Goal: Task Accomplishment & Management: Complete application form

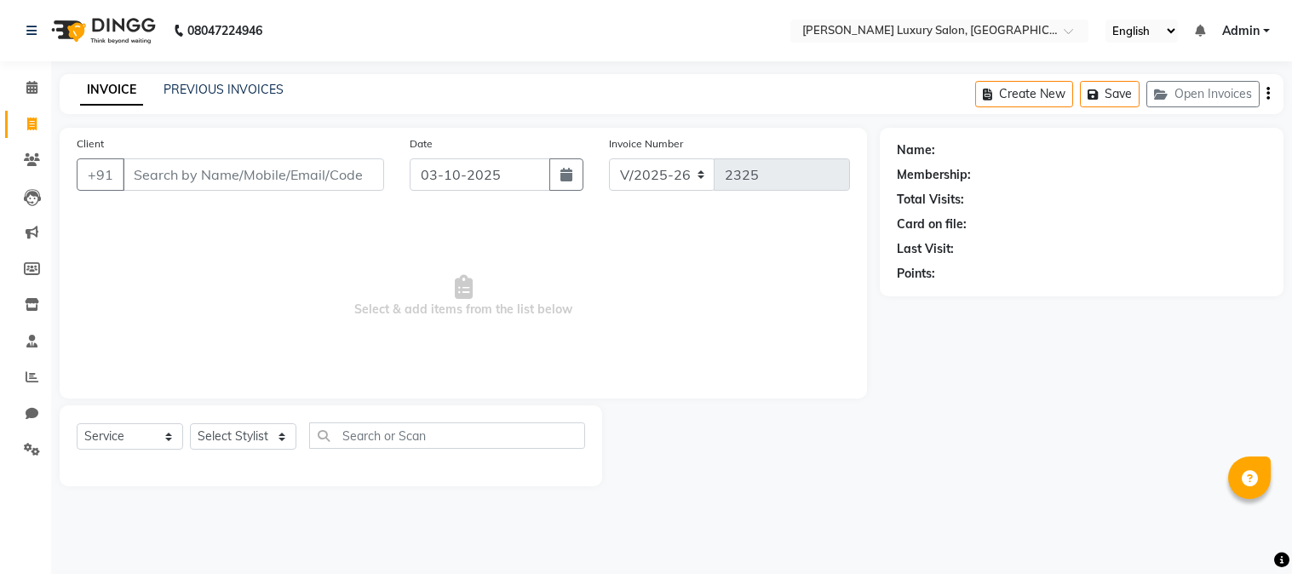
select select "7752"
select select "service"
click at [207, 182] on input "Client" at bounding box center [253, 174] width 261 height 32
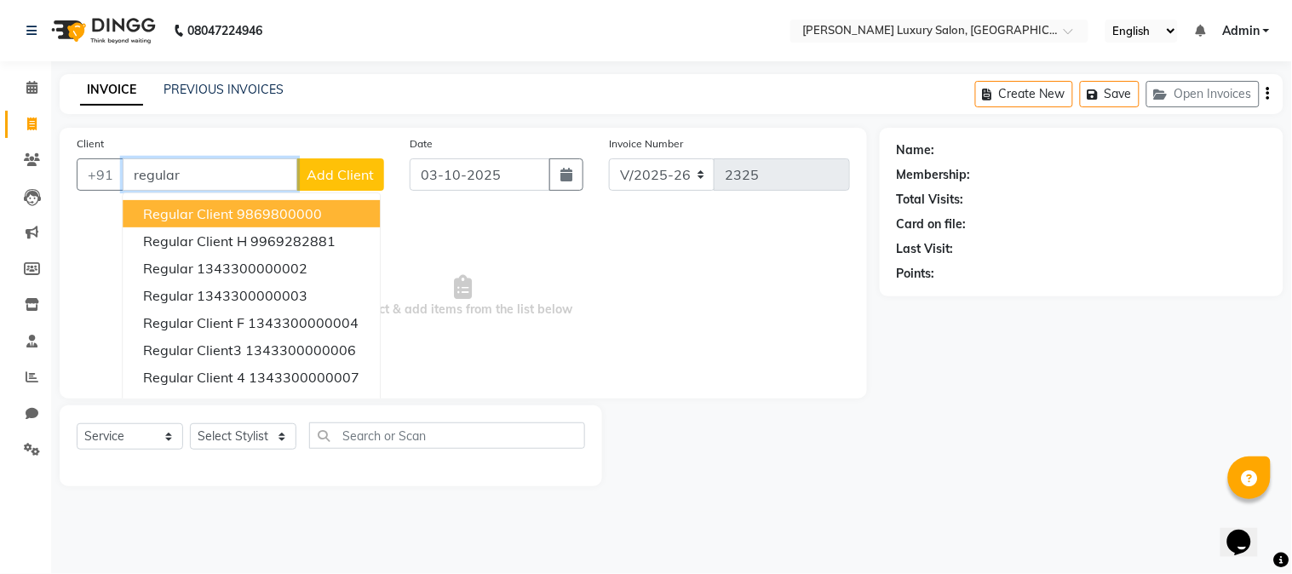
type input "regular"
click at [320, 181] on span "Add Client" at bounding box center [340, 174] width 67 height 17
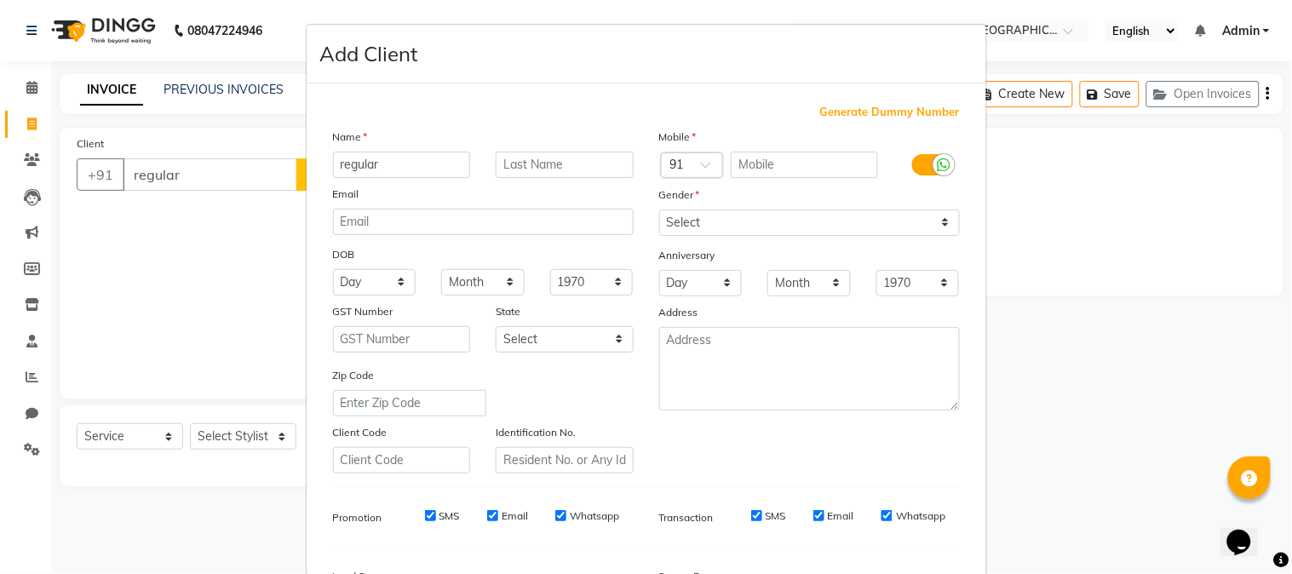
click at [864, 109] on span "Generate Dummy Number" at bounding box center [890, 112] width 140 height 17
type input "1343300000254"
checkbox input "false"
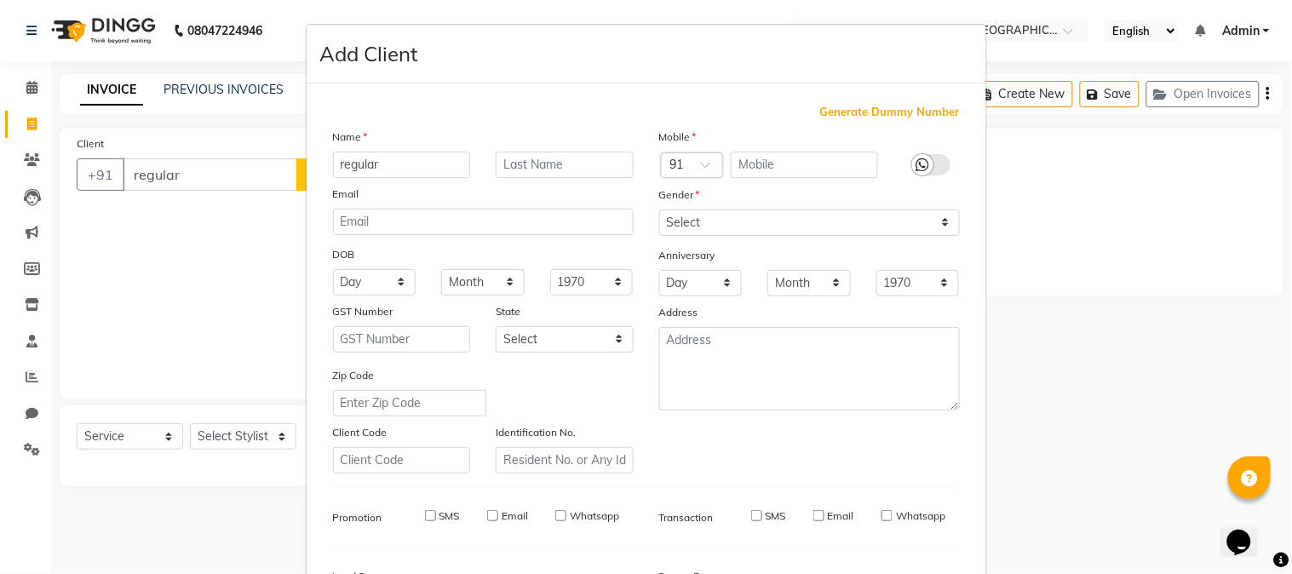
checkbox input "false"
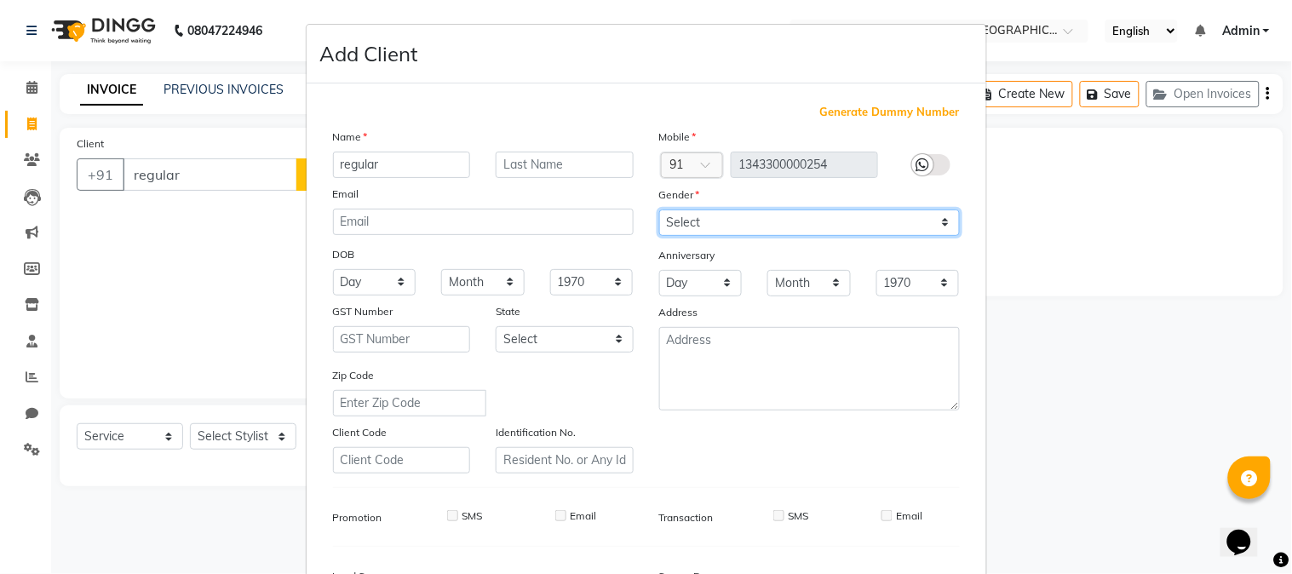
click at [789, 210] on select "Select [DEMOGRAPHIC_DATA] [DEMOGRAPHIC_DATA] Other Prefer Not To Say" at bounding box center [809, 222] width 301 height 26
select select "[DEMOGRAPHIC_DATA]"
click at [659, 209] on select "Select [DEMOGRAPHIC_DATA] [DEMOGRAPHIC_DATA] Other Prefer Not To Say" at bounding box center [809, 222] width 301 height 26
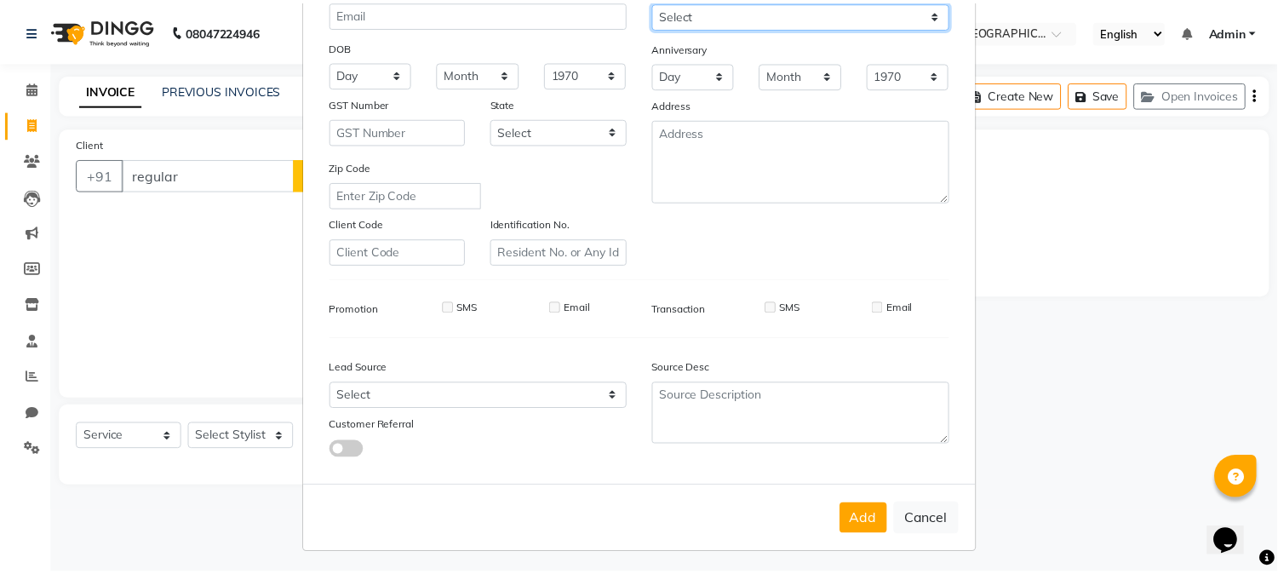
scroll to position [213, 0]
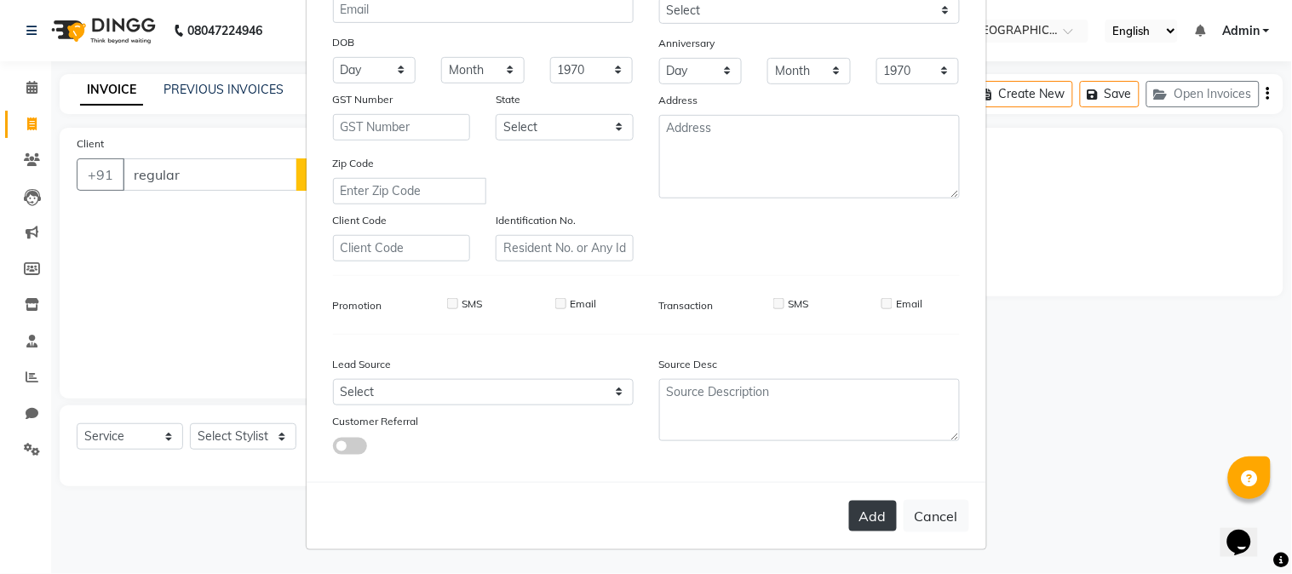
click at [875, 520] on button "Add" at bounding box center [873, 516] width 48 height 31
type input "1343300000254"
select select
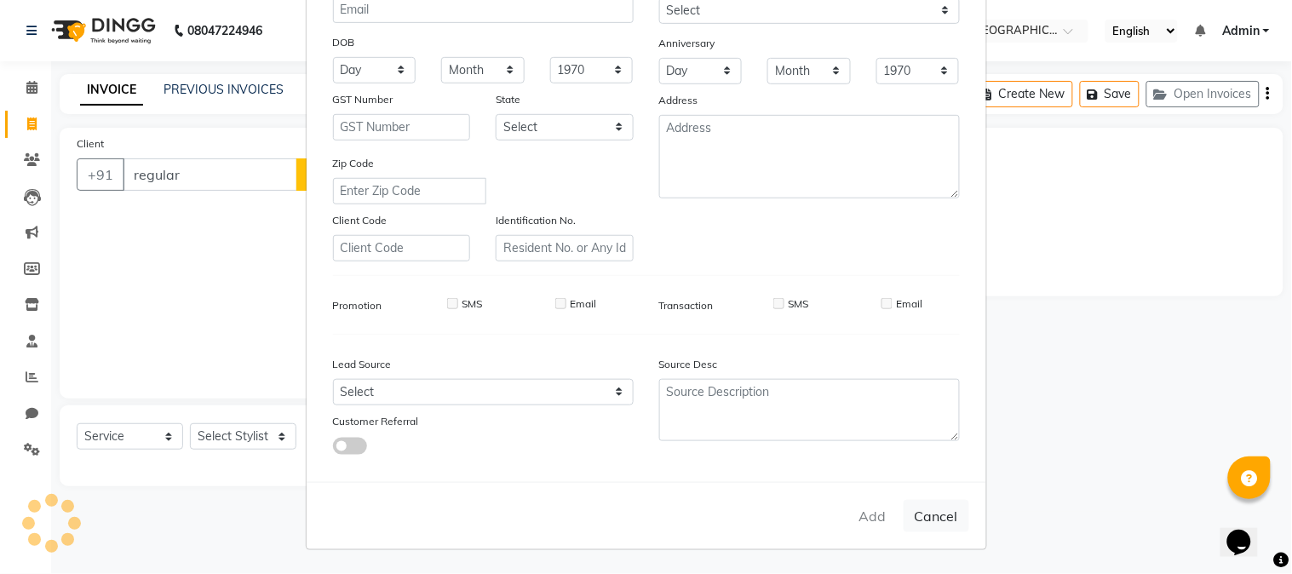
select select
checkbox input "false"
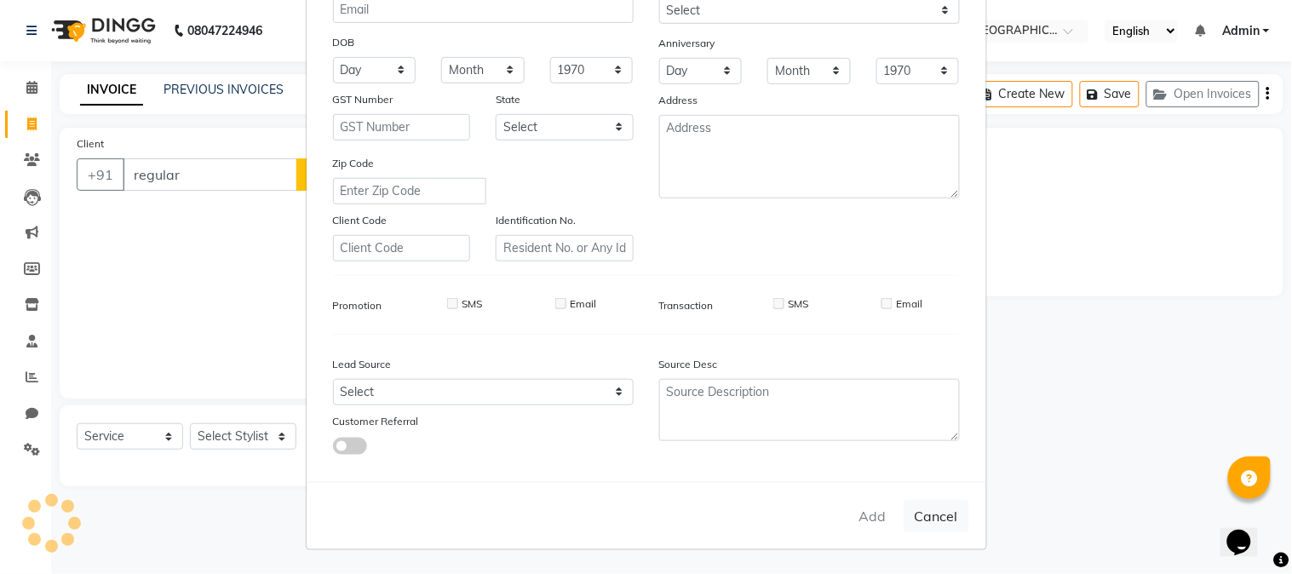
checkbox input "false"
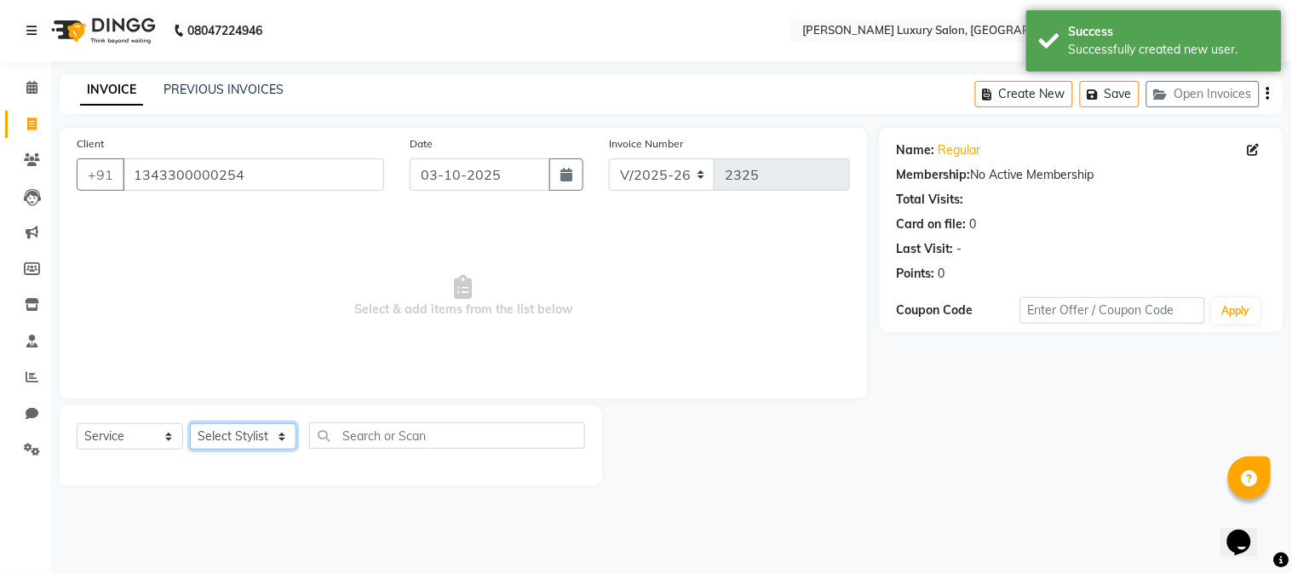
click at [278, 449] on select "Select Stylist [PERSON_NAME] [PERSON_NAME] Pol [PERSON_NAME] [PERSON_NAME] Salo…" at bounding box center [243, 436] width 106 height 26
select select "69294"
click at [190, 424] on select "Select Stylist [PERSON_NAME] [PERSON_NAME] Pol [PERSON_NAME] [PERSON_NAME] Salo…" at bounding box center [243, 436] width 106 height 26
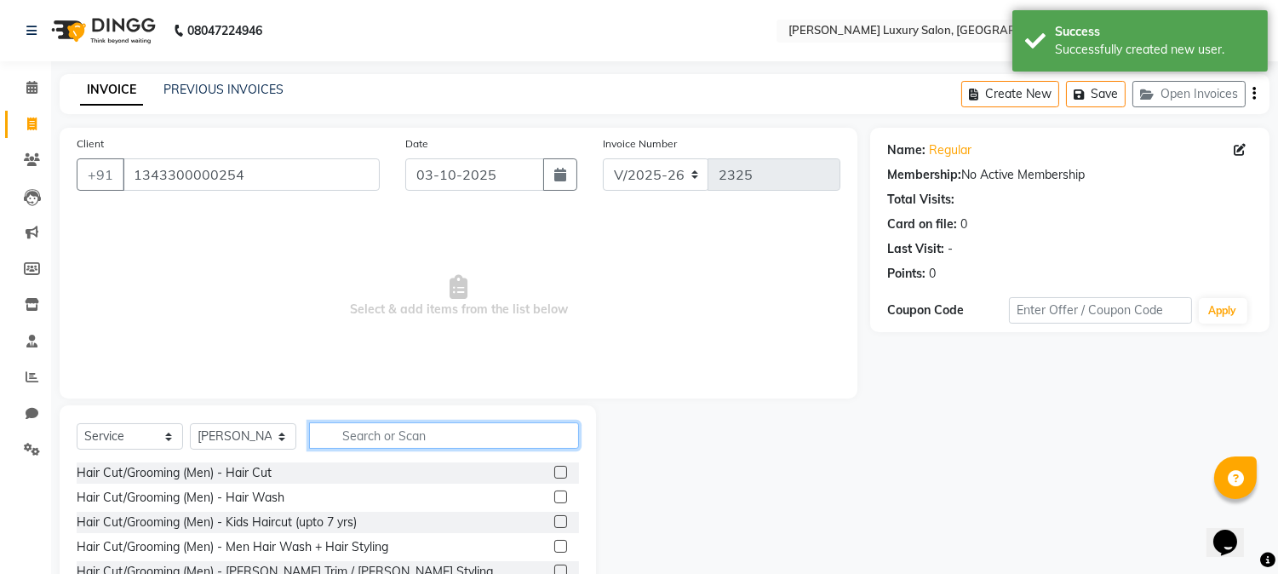
click at [456, 437] on input "text" at bounding box center [444, 435] width 270 height 26
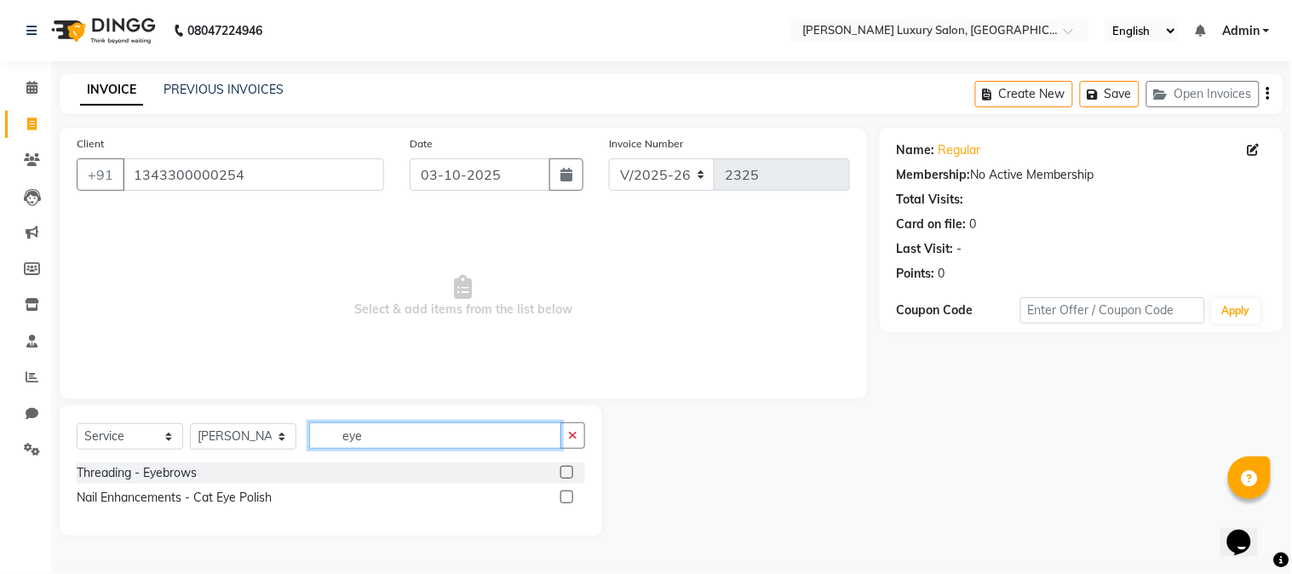
type input "eye"
click at [571, 474] on label at bounding box center [566, 472] width 13 height 13
click at [571, 474] on input "checkbox" at bounding box center [565, 472] width 11 height 11
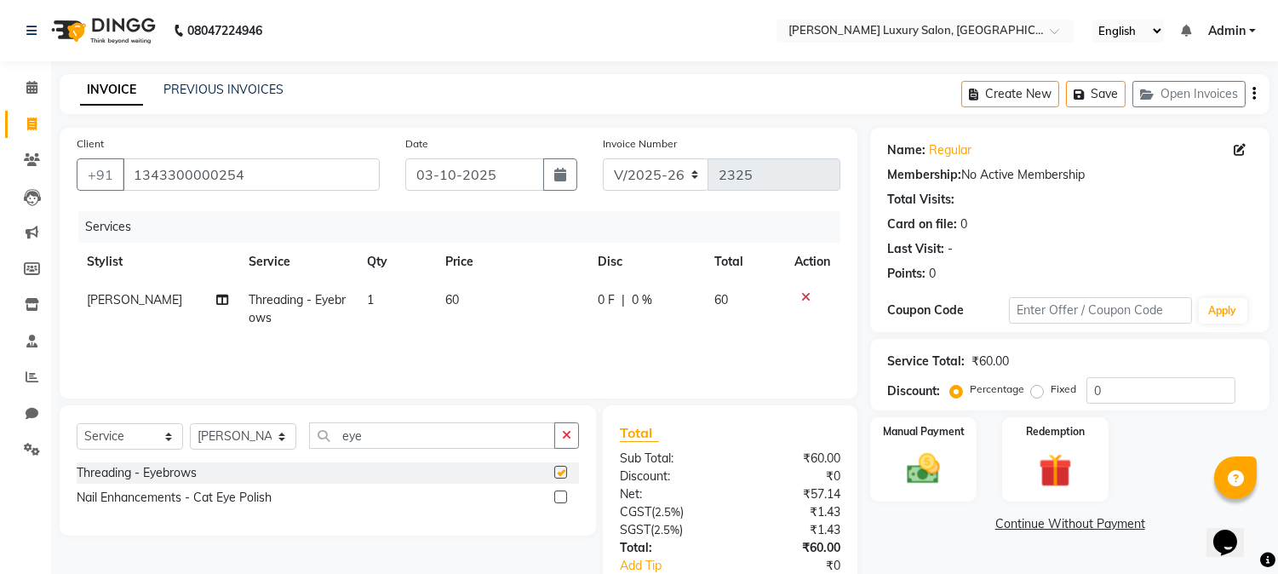
checkbox input "false"
click at [920, 480] on img at bounding box center [924, 470] width 56 height 40
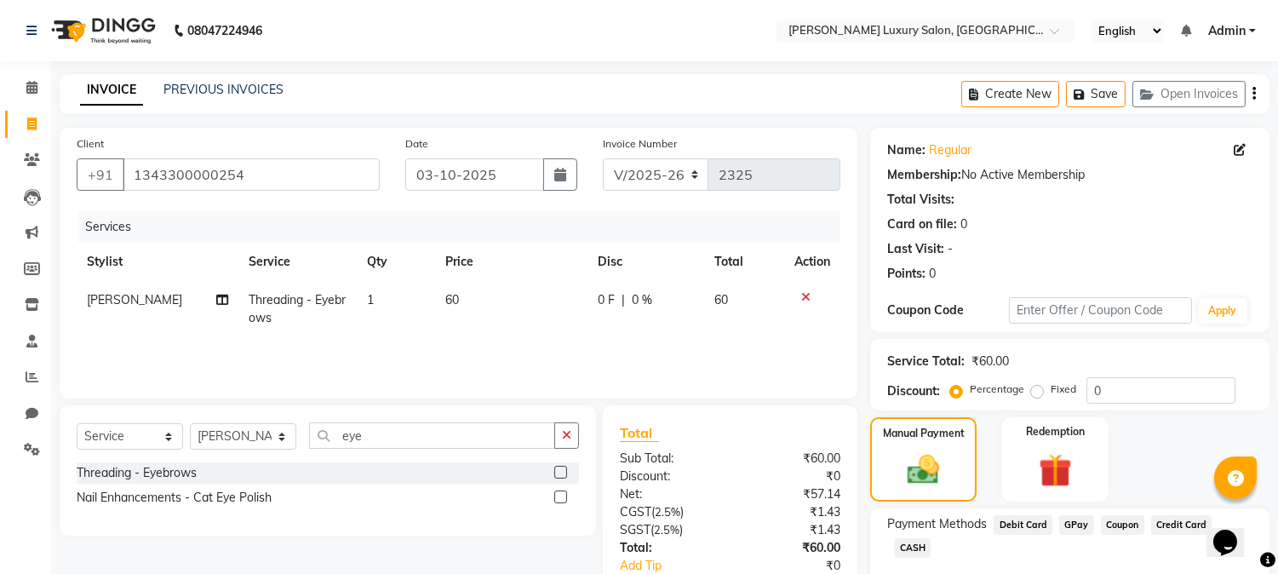
click at [1077, 522] on span "GPay" at bounding box center [1076, 525] width 35 height 20
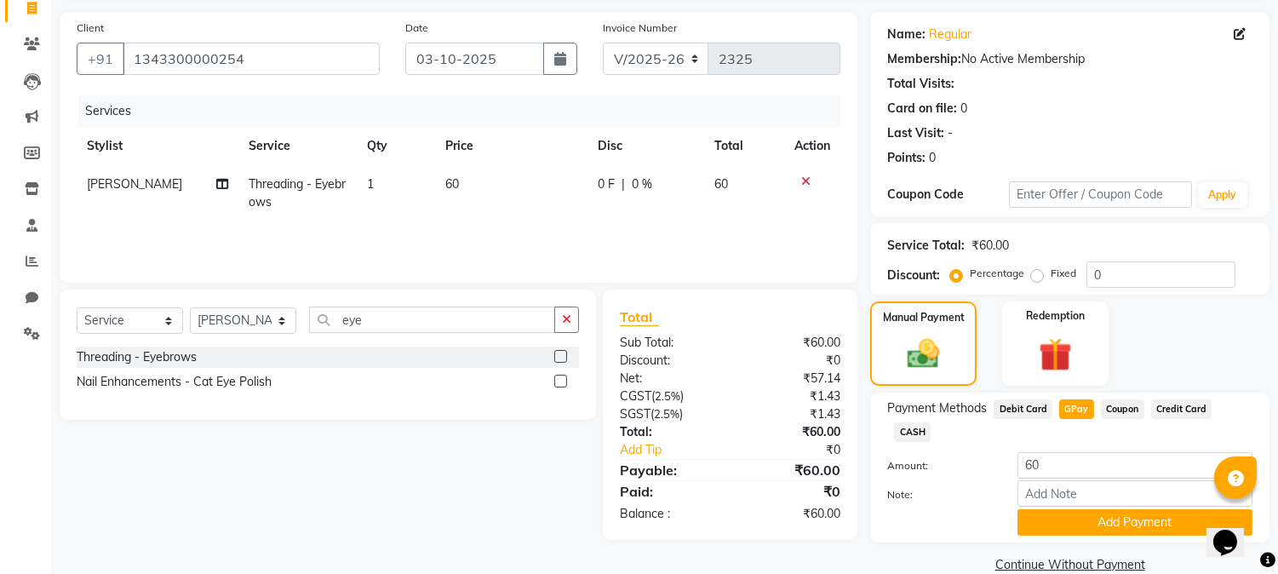
scroll to position [121, 0]
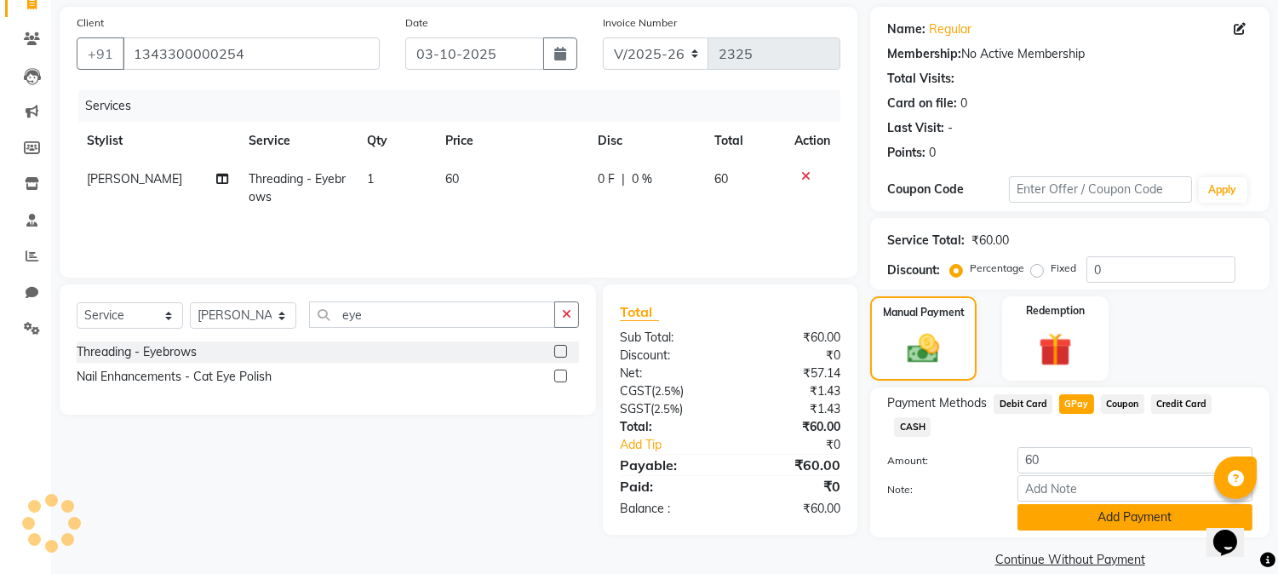
click at [1068, 507] on button "Add Payment" at bounding box center [1135, 517] width 235 height 26
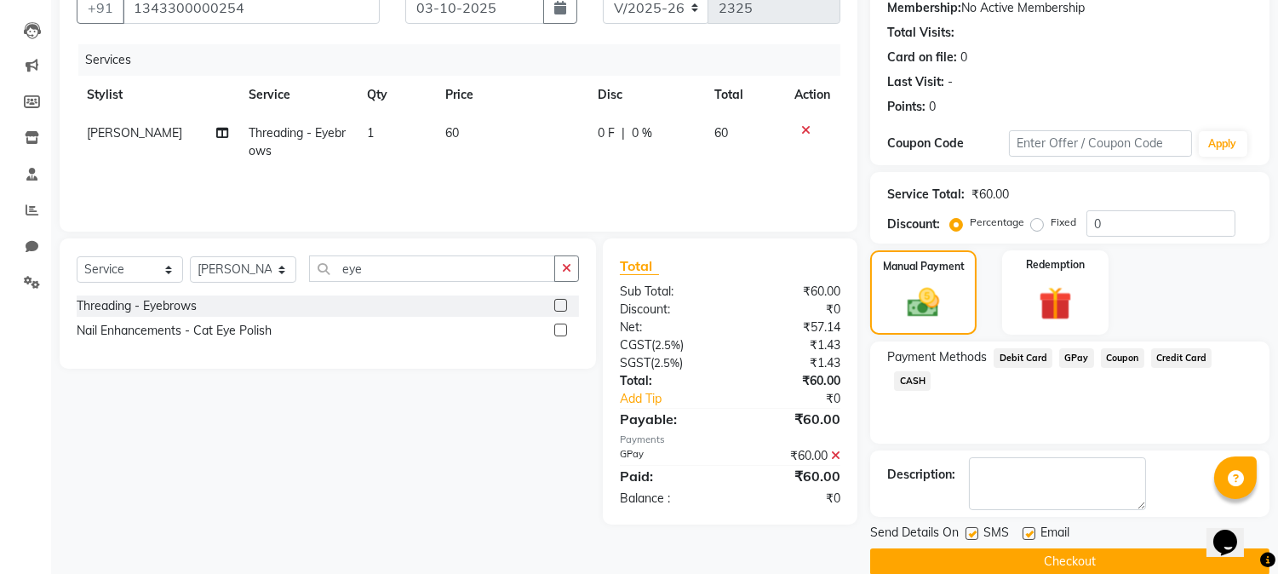
scroll to position [192, 0]
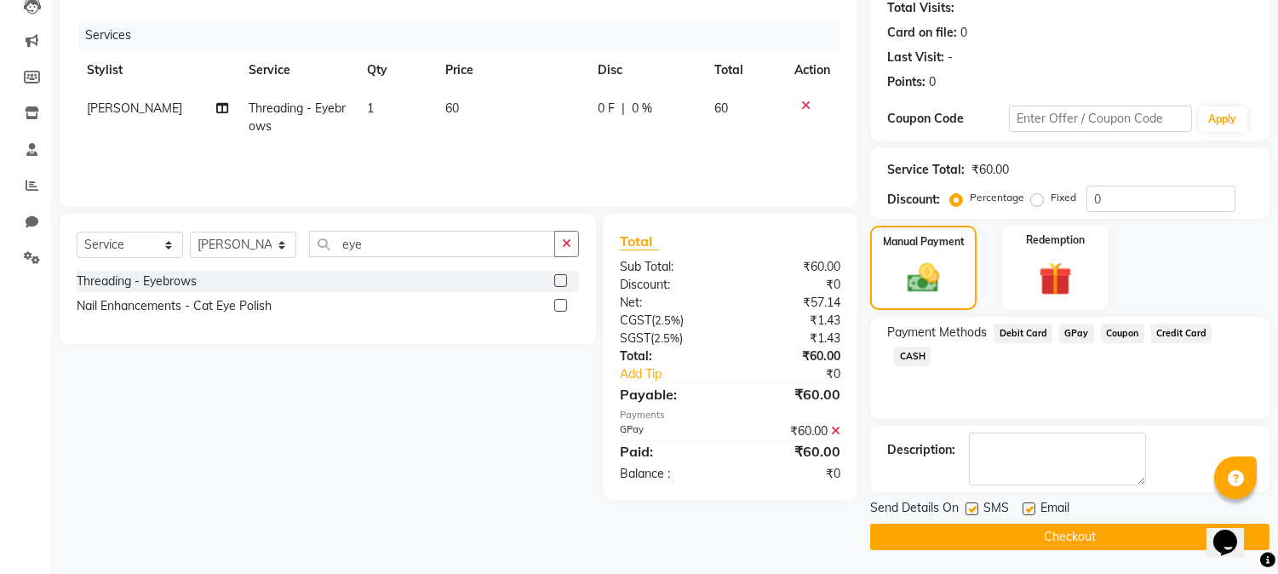
click at [1101, 526] on button "Checkout" at bounding box center [1069, 537] width 399 height 26
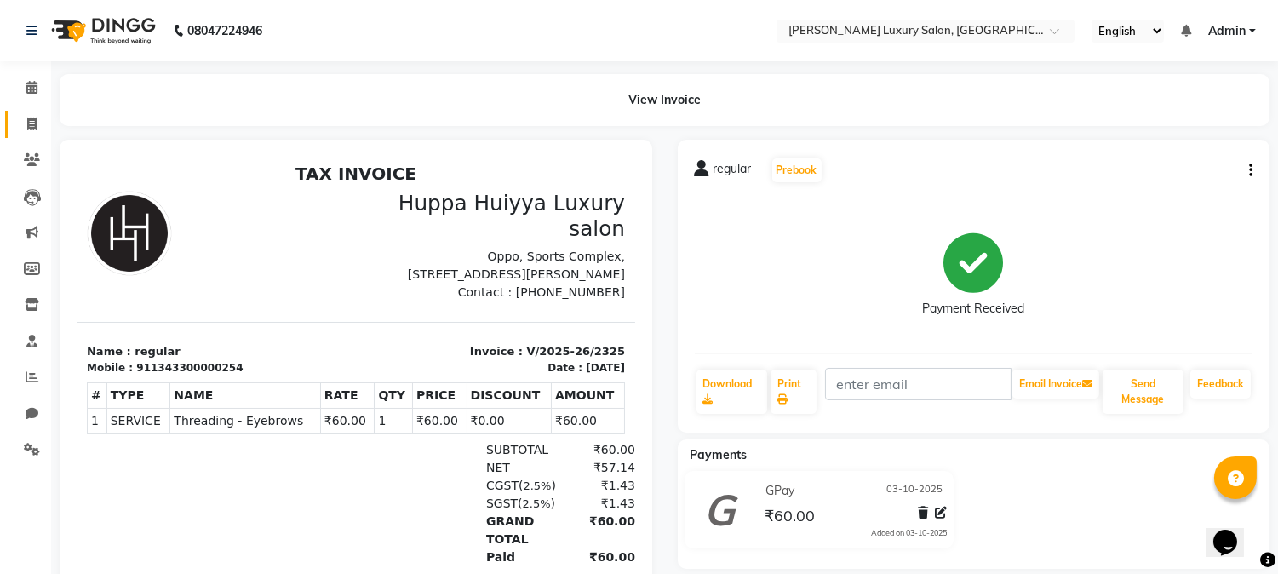
click at [13, 120] on link "Invoice" at bounding box center [25, 125] width 41 height 28
select select "service"
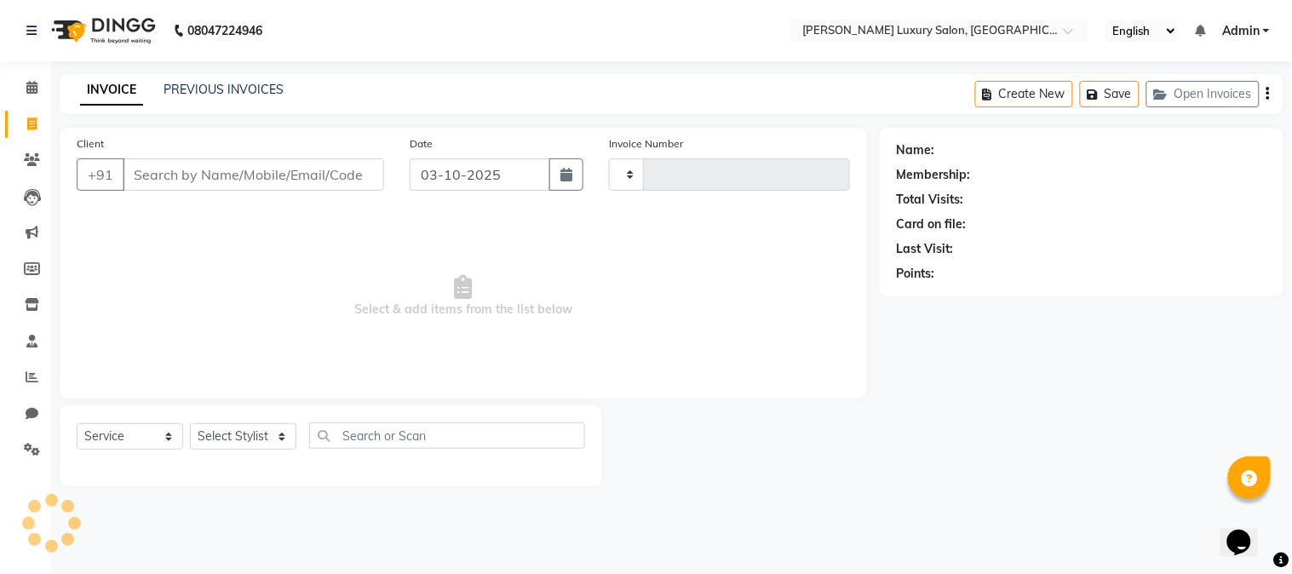
type input "2326"
select select "7752"
click at [21, 95] on span at bounding box center [32, 88] width 30 height 20
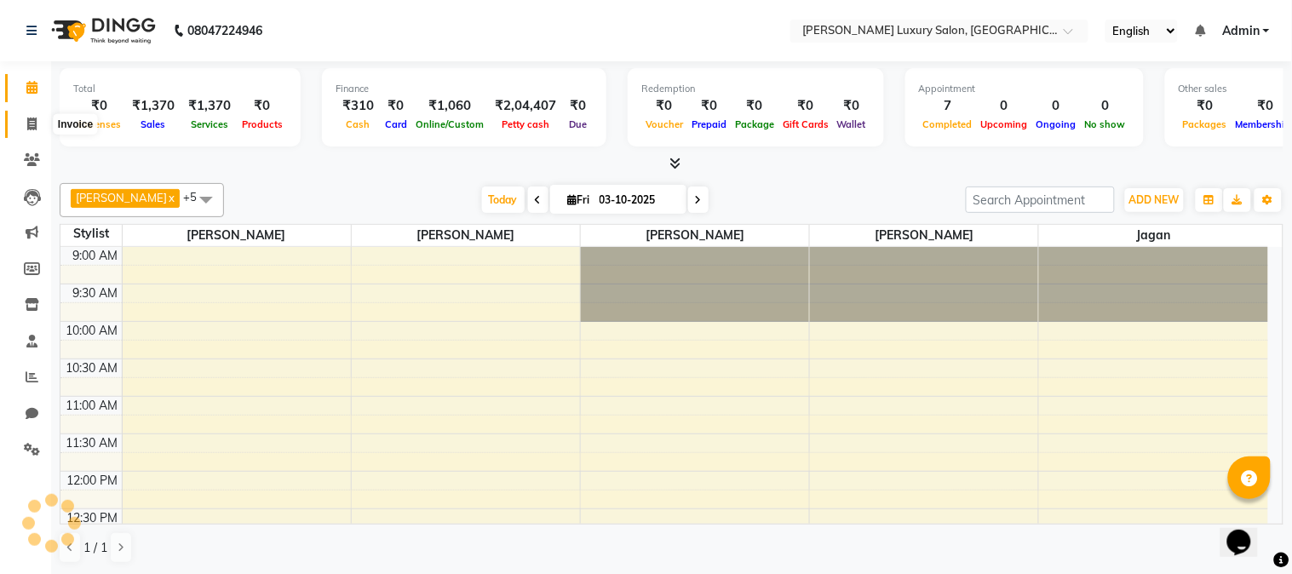
click at [35, 133] on span at bounding box center [32, 125] width 30 height 20
select select "service"
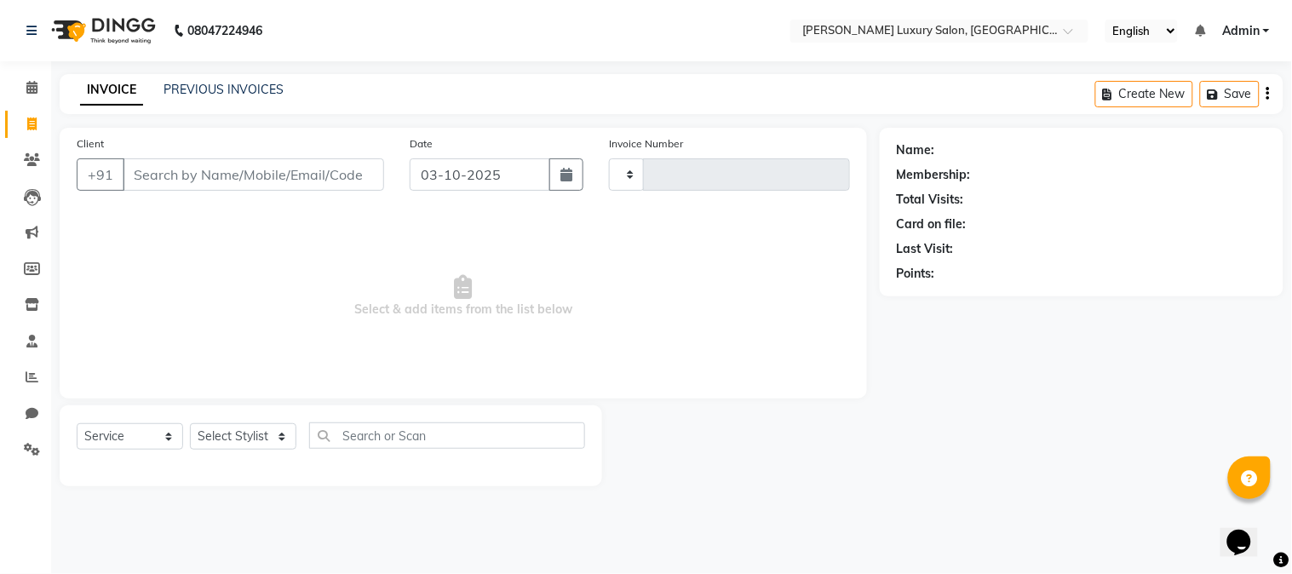
type input "2326"
select select "7752"
click at [237, 176] on input "Client" at bounding box center [253, 174] width 261 height 32
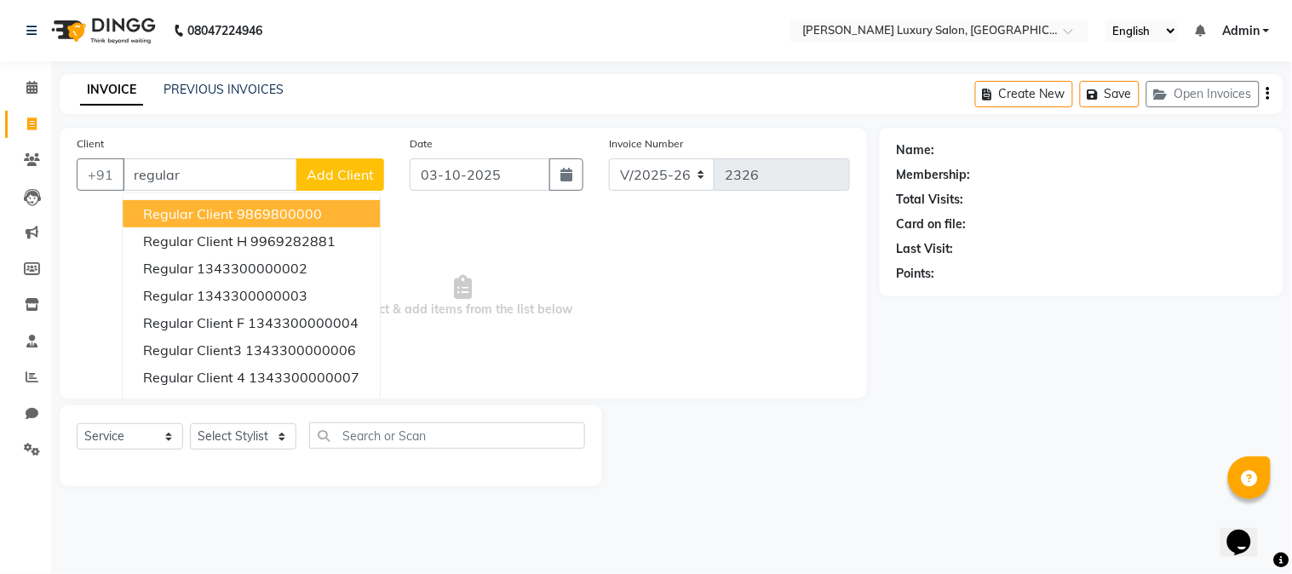
type input "regular"
click at [369, 181] on span "Add Client" at bounding box center [340, 174] width 67 height 17
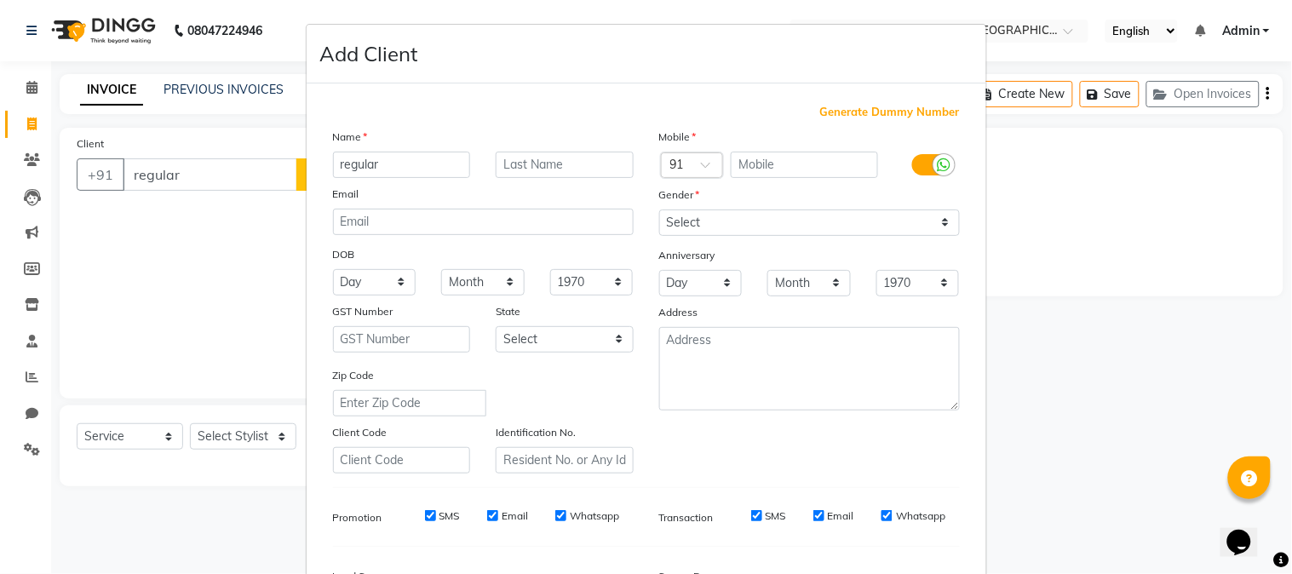
click at [827, 122] on div "Generate Dummy Number Name regular Email DOB Day 01 02 03 04 05 06 07 08 09 10 …" at bounding box center [646, 392] width 652 height 576
click at [829, 113] on span "Generate Dummy Number" at bounding box center [890, 112] width 140 height 17
type input "1343300000255"
checkbox input "false"
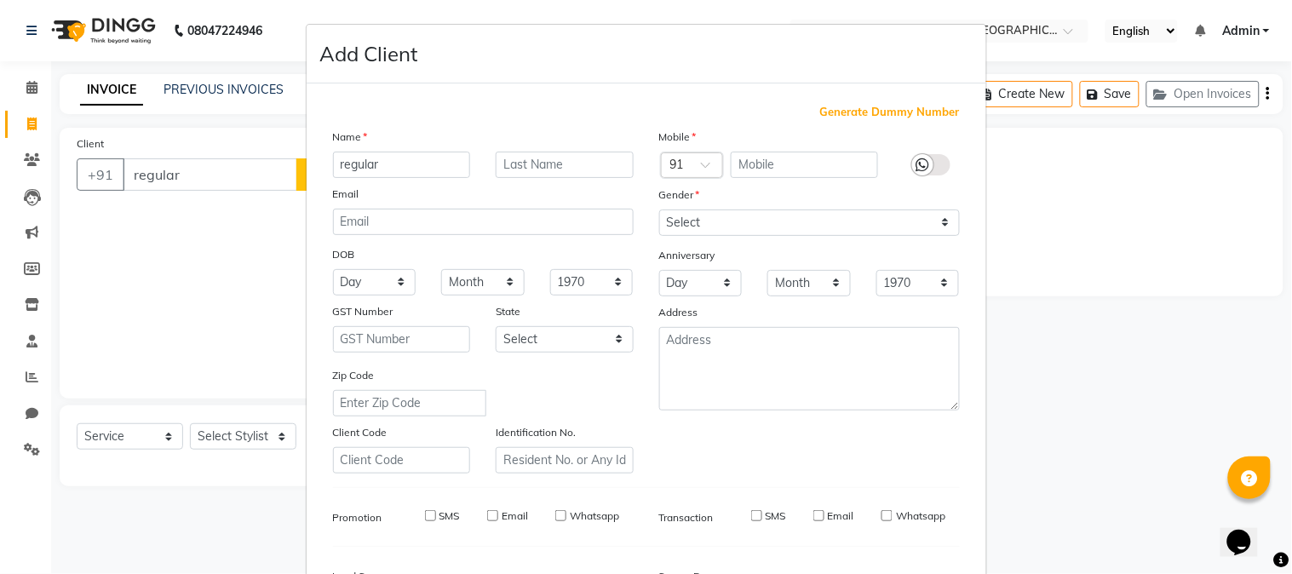
checkbox input "false"
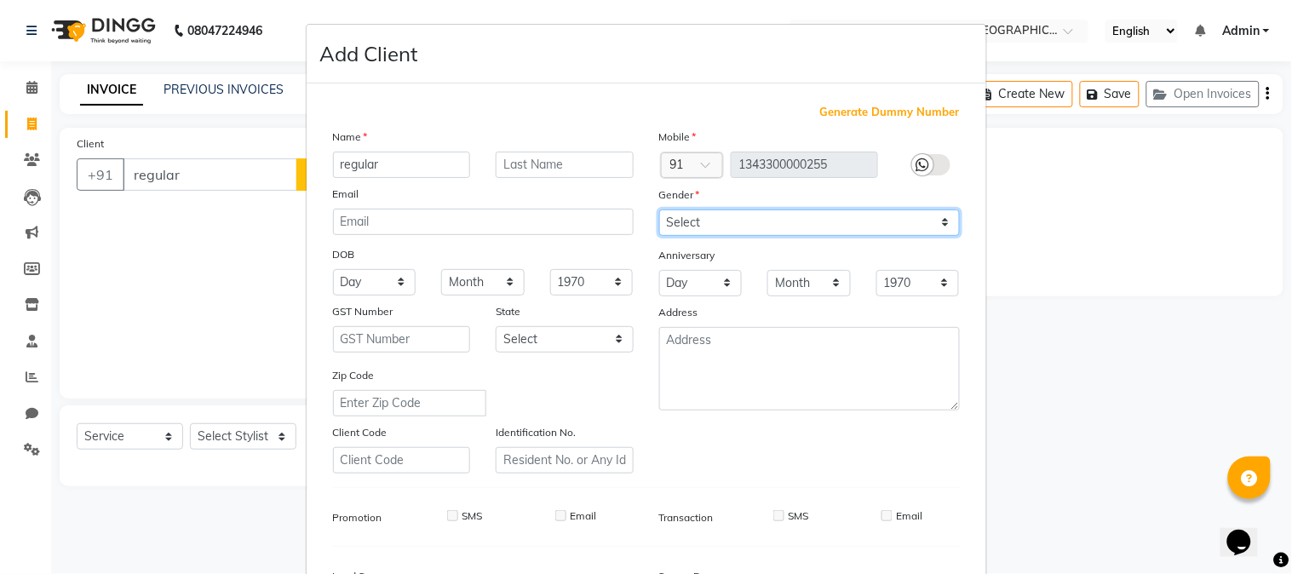
click at [754, 224] on select "Select [DEMOGRAPHIC_DATA] [DEMOGRAPHIC_DATA] Other Prefer Not To Say" at bounding box center [809, 222] width 301 height 26
select select "[DEMOGRAPHIC_DATA]"
click at [659, 209] on select "Select [DEMOGRAPHIC_DATA] [DEMOGRAPHIC_DATA] Other Prefer Not To Say" at bounding box center [809, 222] width 301 height 26
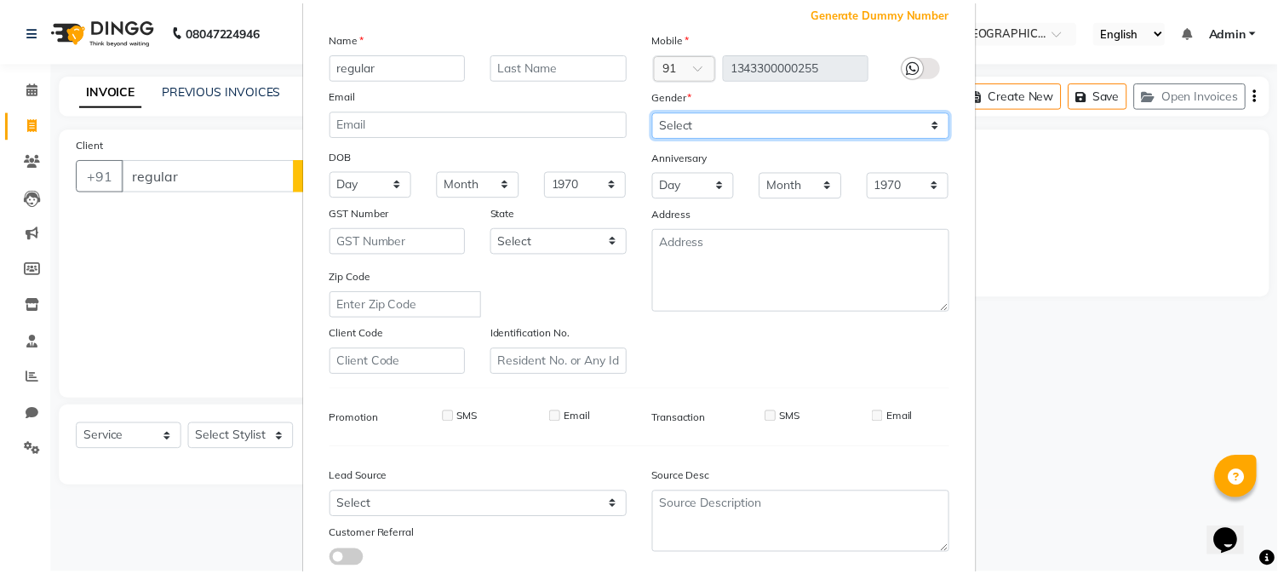
scroll to position [213, 0]
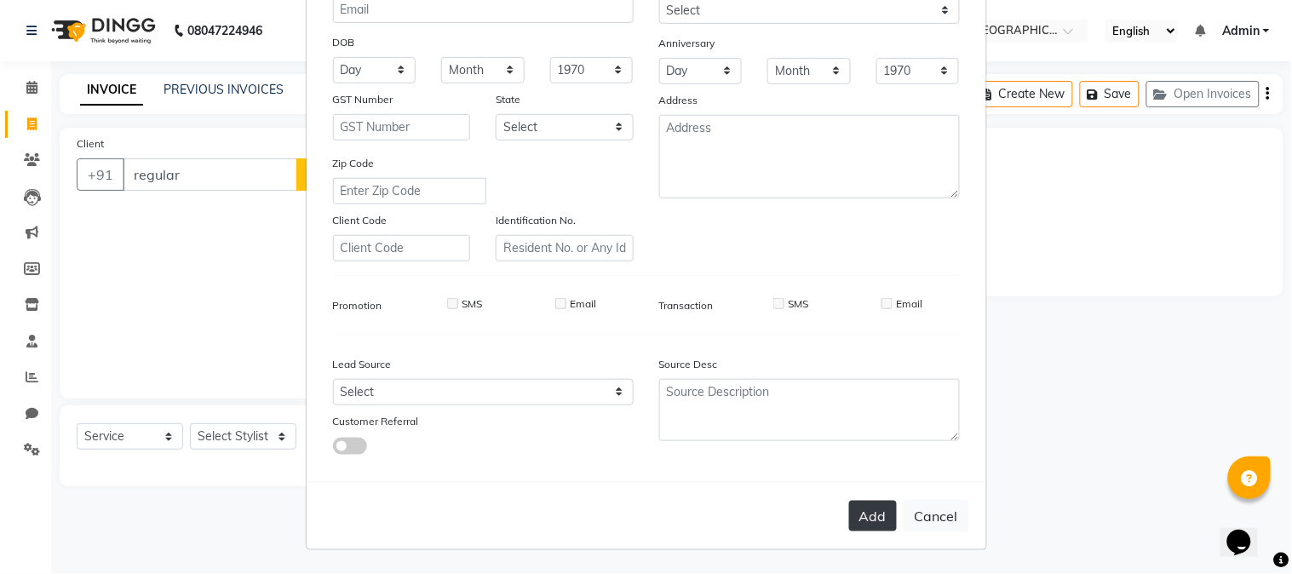
click at [873, 504] on button "Add" at bounding box center [873, 516] width 48 height 31
type input "1343300000255"
select select
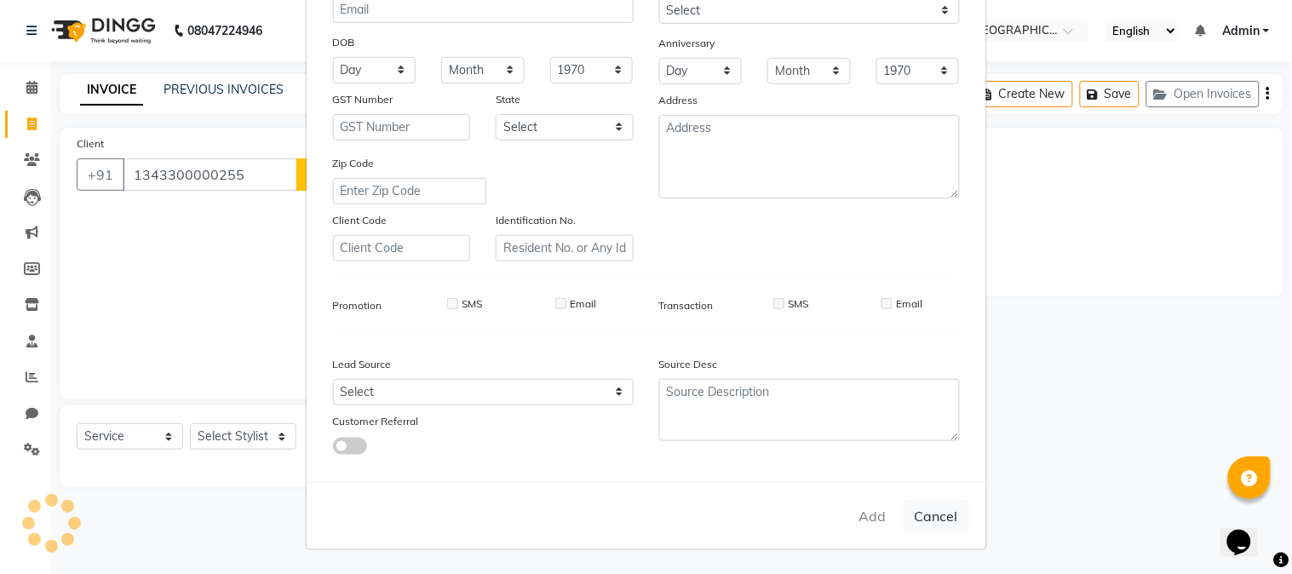
select select
checkbox input "false"
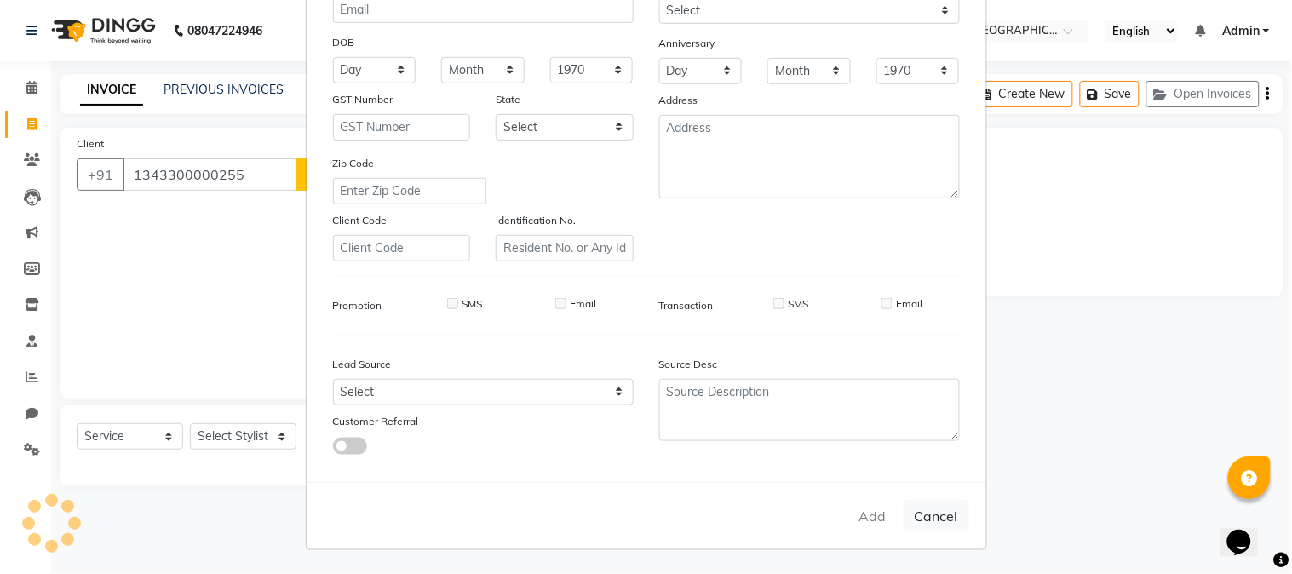
checkbox input "false"
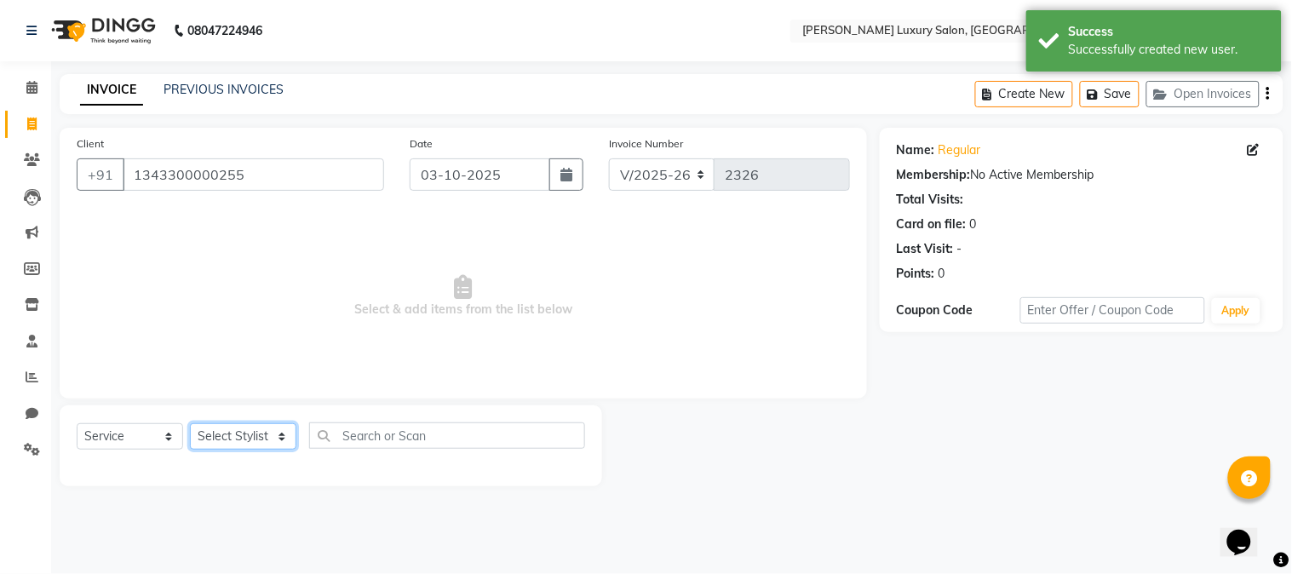
click at [260, 440] on select "Select Stylist [PERSON_NAME] [PERSON_NAME] Pol [PERSON_NAME] [PERSON_NAME] Salo…" at bounding box center [243, 436] width 106 height 26
select select "69299"
click at [190, 424] on select "Select Stylist [PERSON_NAME] [PERSON_NAME] Pol [PERSON_NAME] [PERSON_NAME] Salo…" at bounding box center [243, 436] width 106 height 26
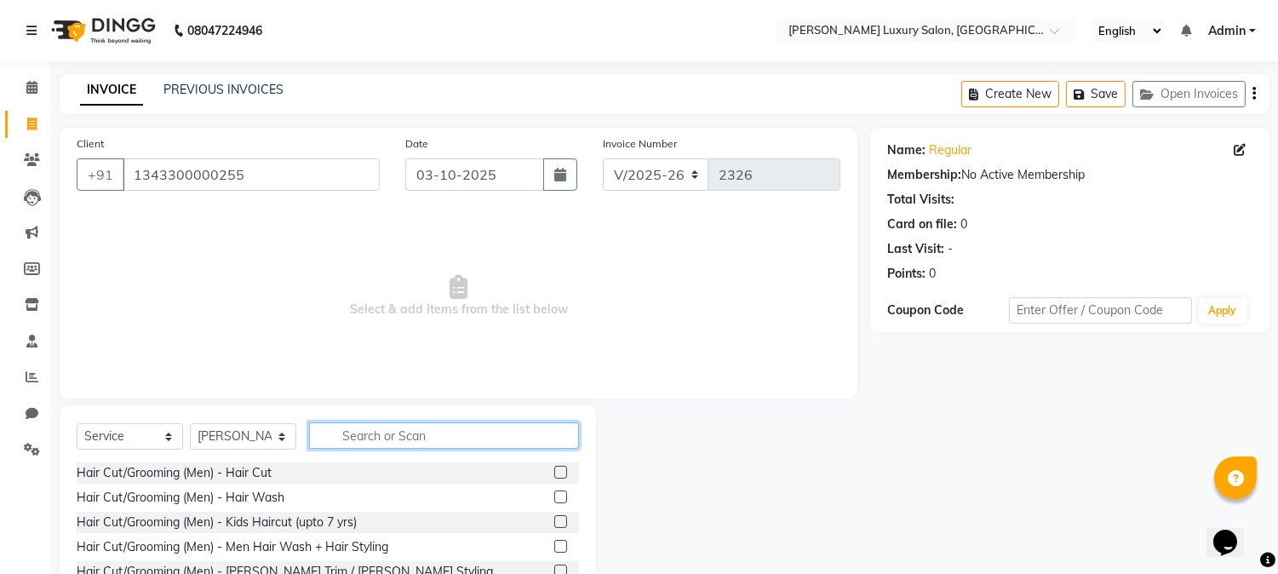
click at [444, 441] on input "text" at bounding box center [444, 435] width 270 height 26
type input "maj"
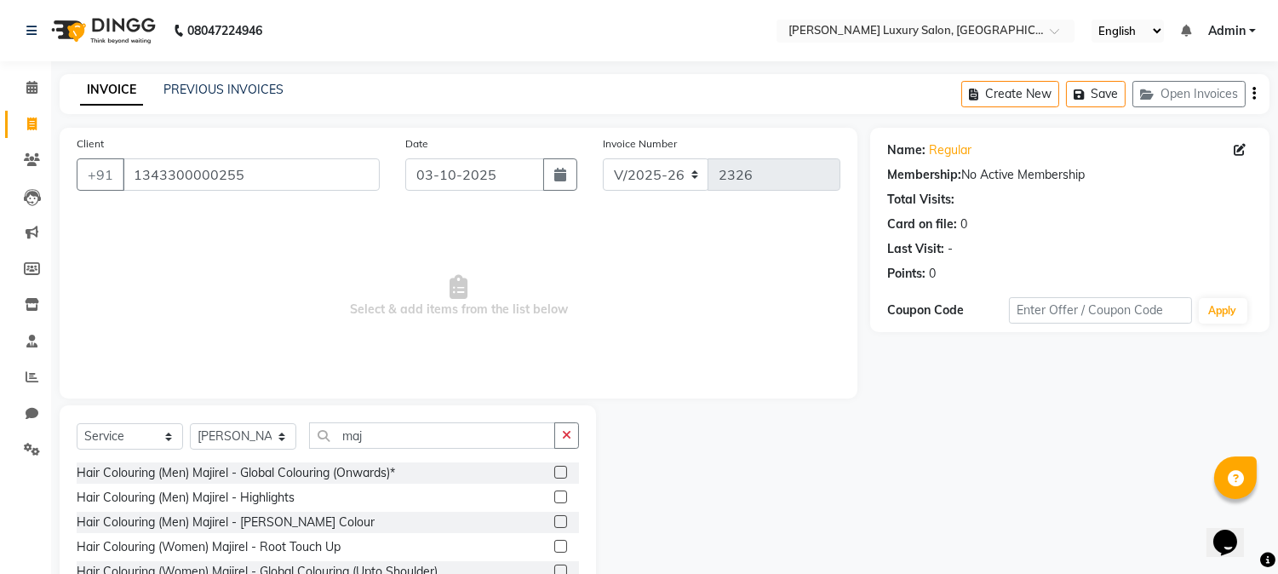
click at [554, 469] on label at bounding box center [560, 472] width 13 height 13
click at [554, 469] on input "checkbox" at bounding box center [559, 472] width 11 height 11
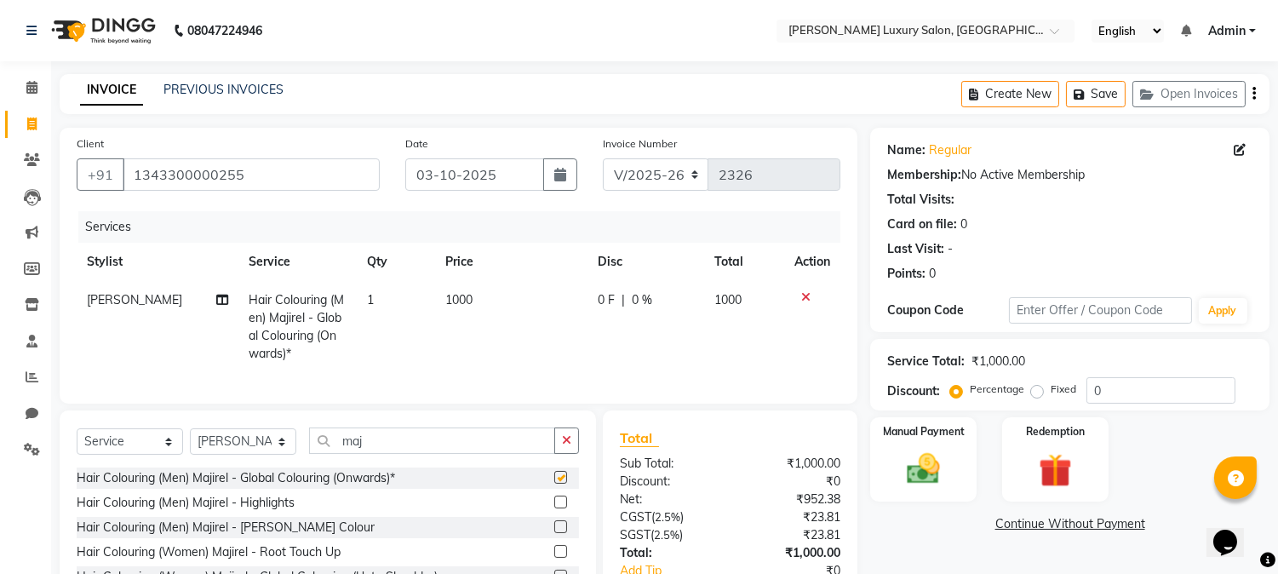
checkbox input "false"
click at [466, 312] on td "1000" at bounding box center [511, 327] width 152 height 92
select select "69299"
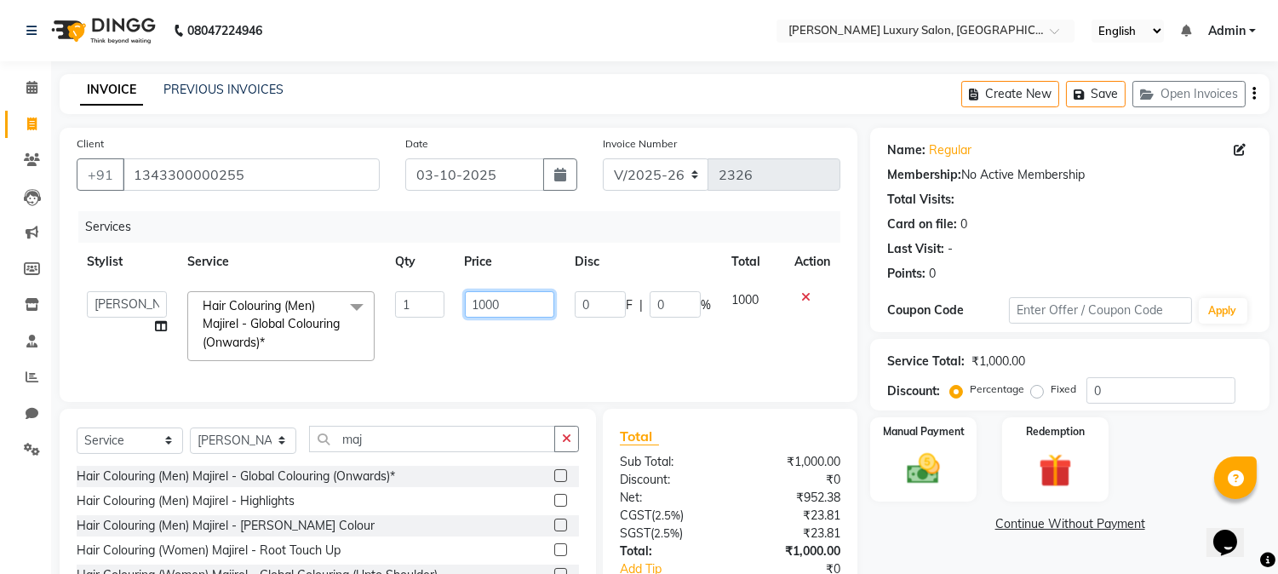
click at [483, 307] on input "1000" at bounding box center [509, 304] width 89 height 26
type input "800"
click at [714, 334] on tr "[PERSON_NAME] [PERSON_NAME] Pol [PERSON_NAME] [PERSON_NAME] Salon [PERSON_NAME]…" at bounding box center [459, 326] width 764 height 90
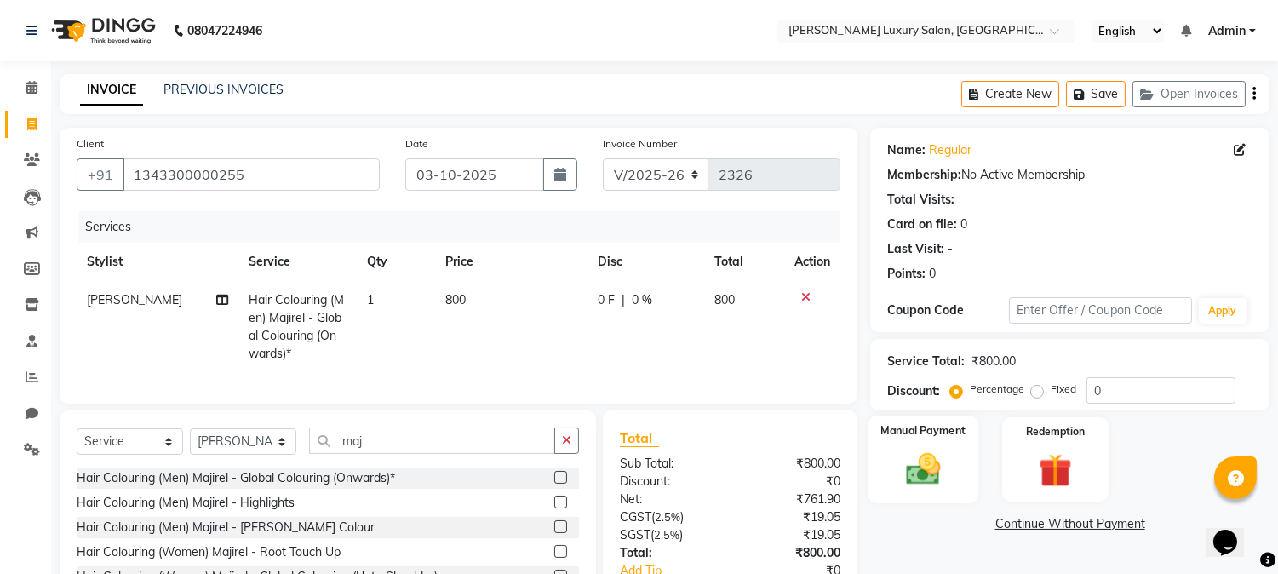
click at [915, 465] on img at bounding box center [924, 470] width 56 height 40
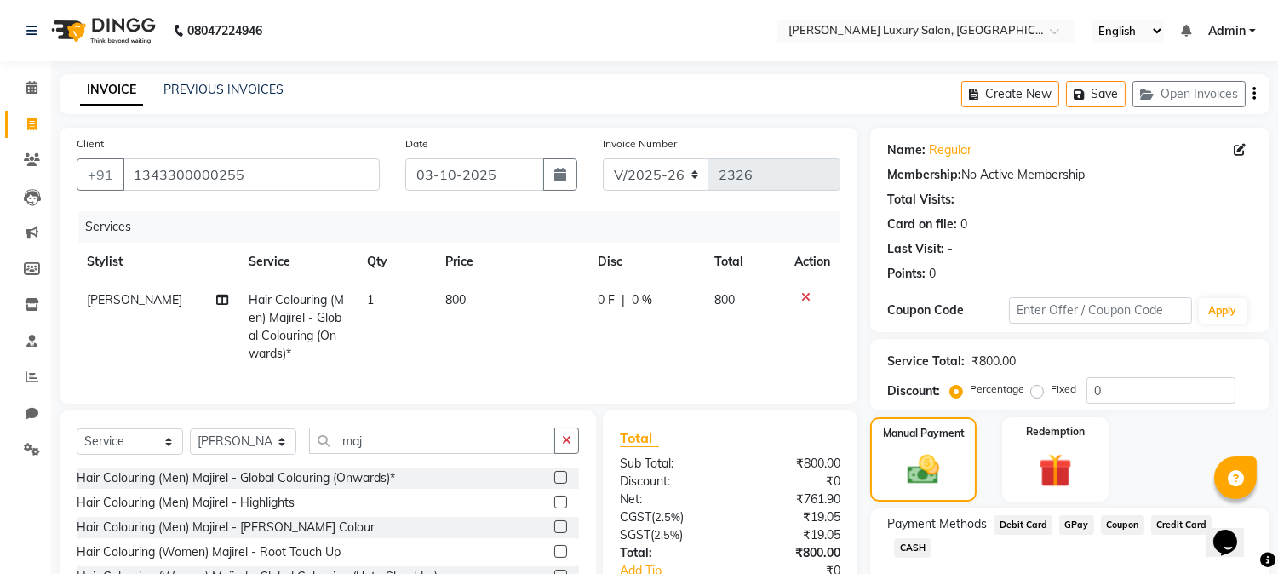
click at [1063, 528] on span "GPay" at bounding box center [1076, 525] width 35 height 20
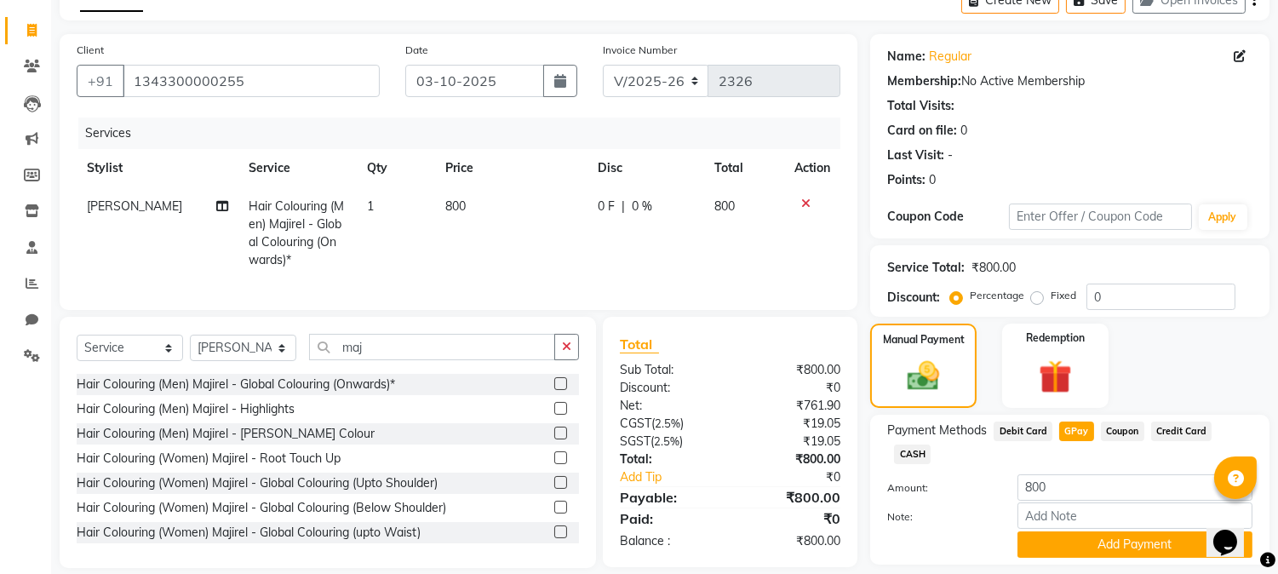
scroll to position [95, 0]
click at [1079, 531] on button "Add Payment" at bounding box center [1135, 544] width 235 height 26
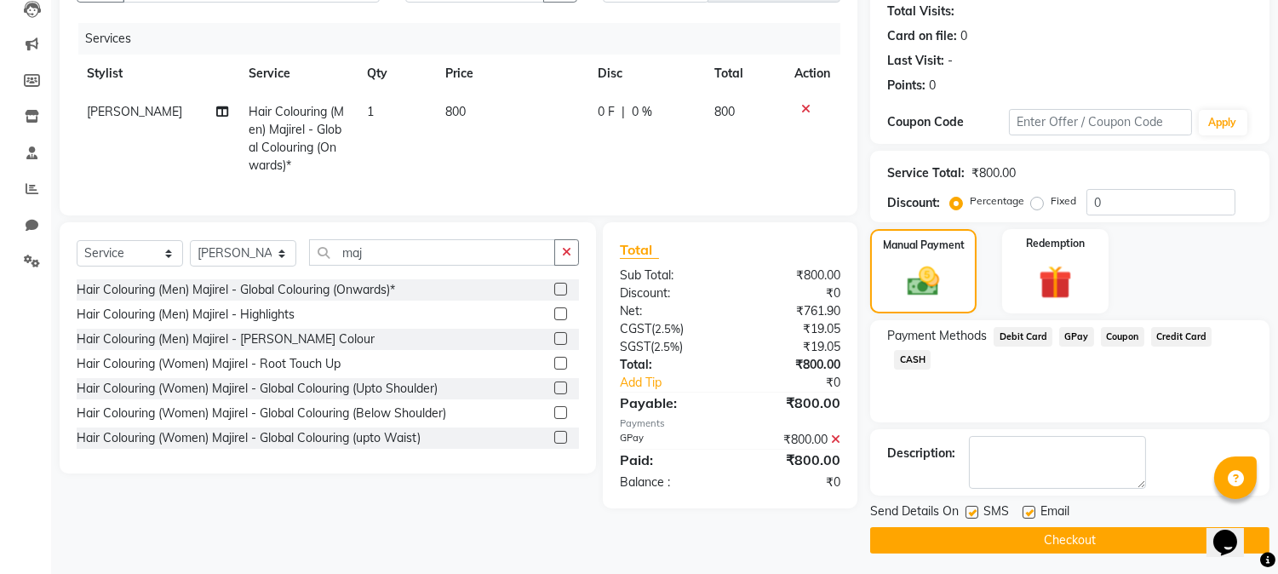
scroll to position [192, 0]
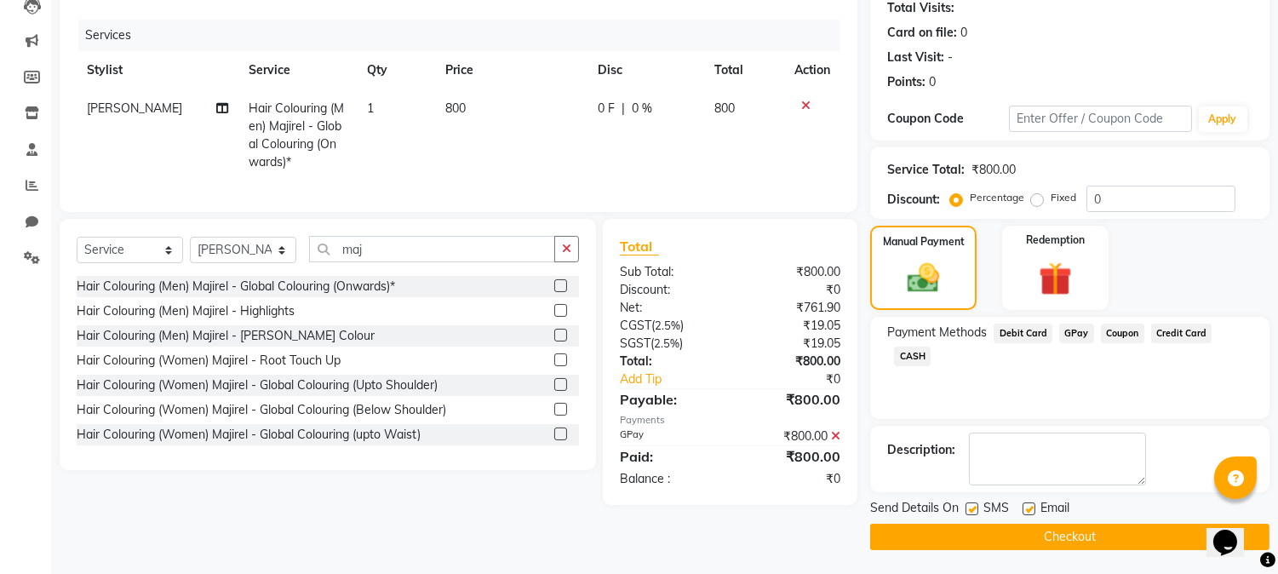
click at [1048, 534] on button "Checkout" at bounding box center [1069, 537] width 399 height 26
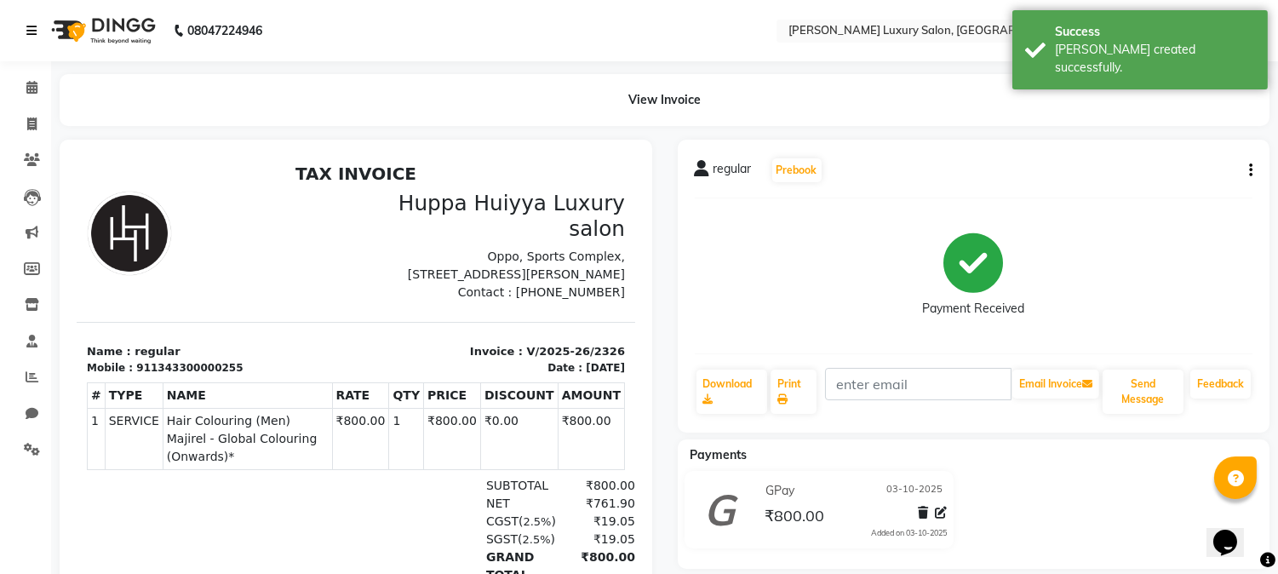
click at [37, 22] on link at bounding box center [34, 31] width 17 height 48
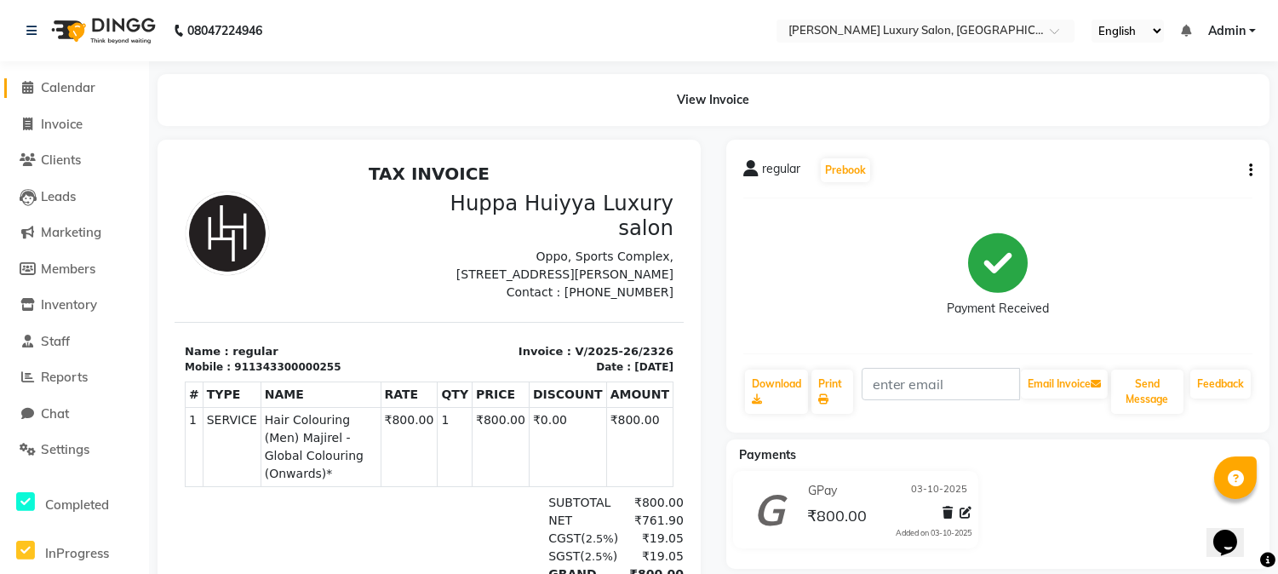
click at [57, 89] on span "Calendar" at bounding box center [68, 87] width 54 height 16
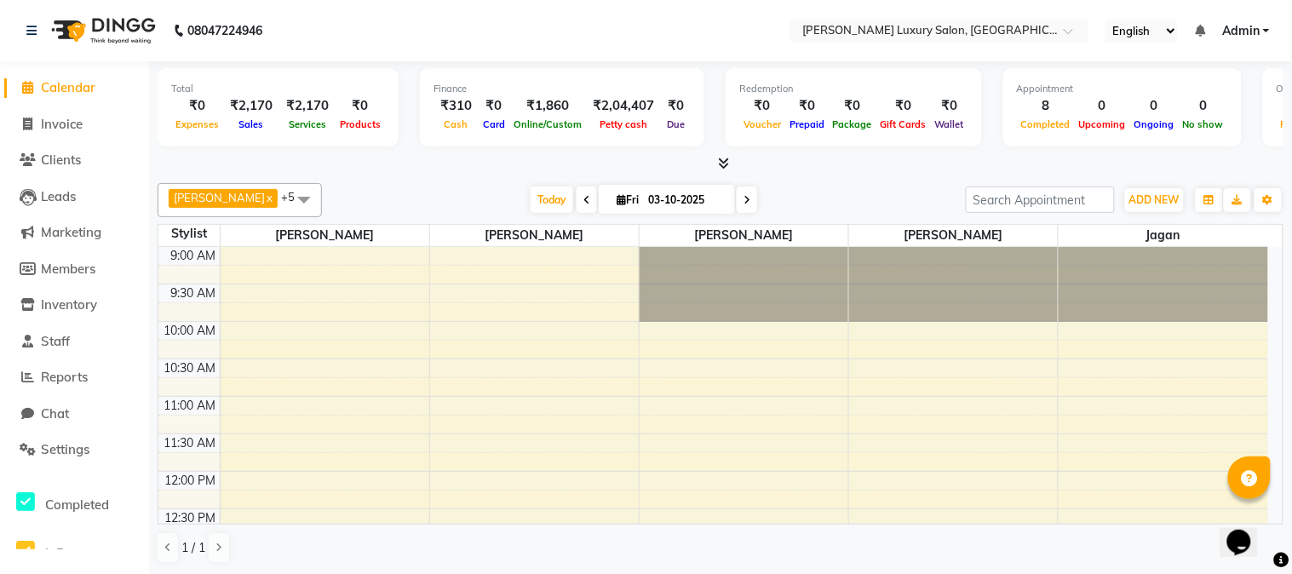
click at [55, 461] on li "Settings" at bounding box center [74, 450] width 149 height 37
click at [55, 455] on span "Settings" at bounding box center [65, 449] width 49 height 16
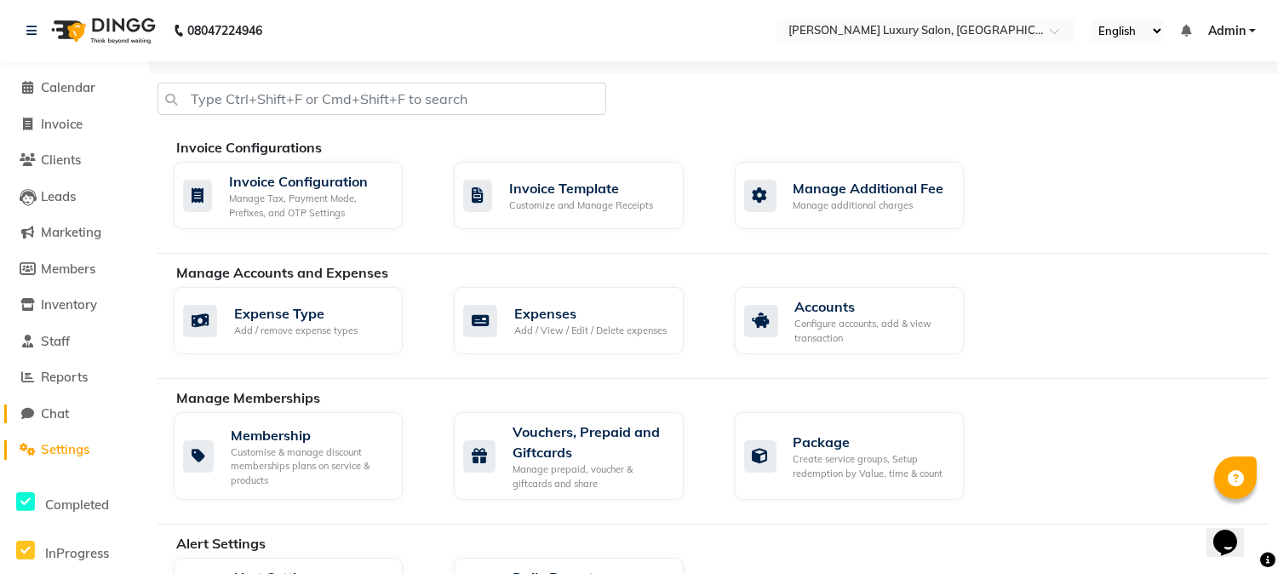
click at [49, 414] on span "Chat" at bounding box center [55, 413] width 28 height 16
select select "100"
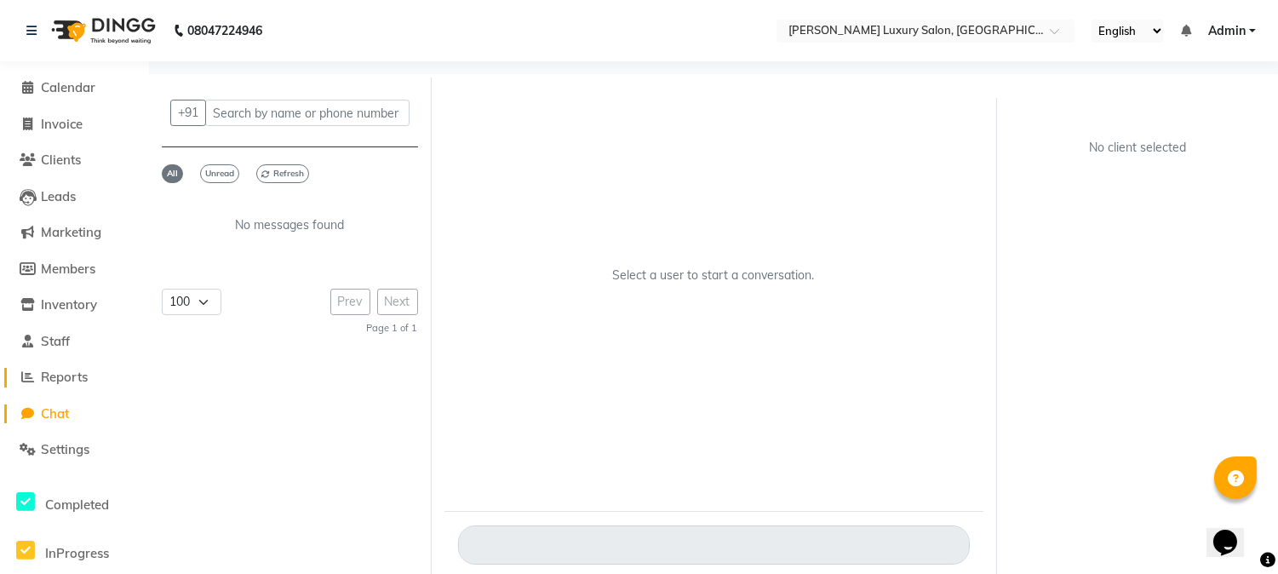
click at [57, 386] on link "Reports" at bounding box center [74, 378] width 141 height 20
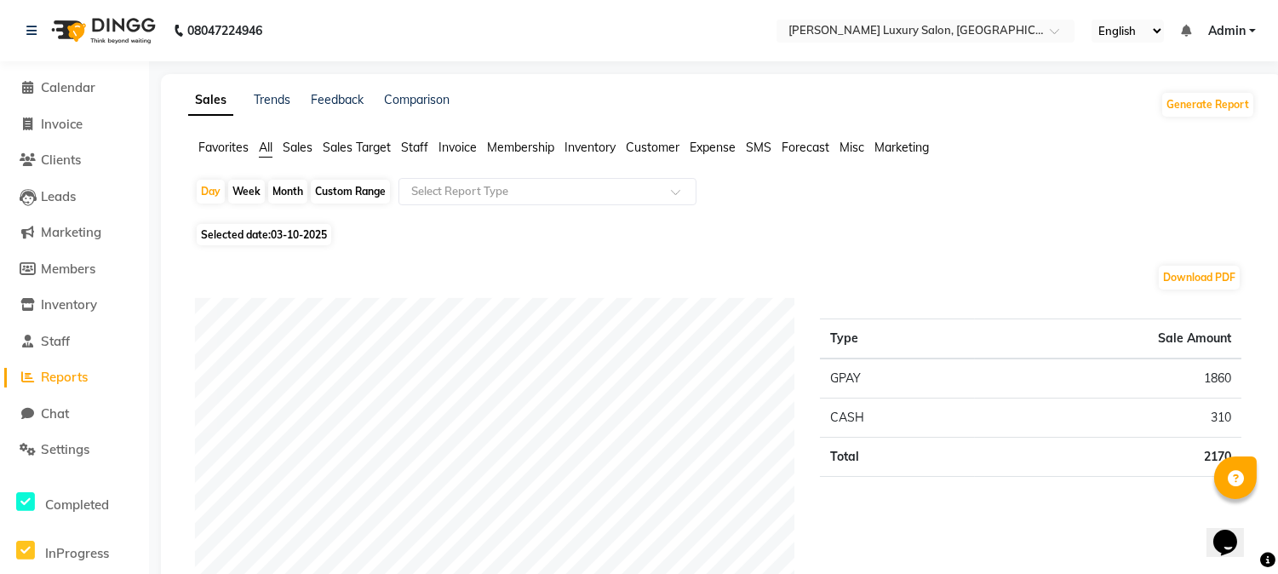
click at [70, 111] on li "Invoice" at bounding box center [74, 124] width 149 height 37
click at [70, 120] on span "Invoice" at bounding box center [62, 124] width 42 height 16
select select "7752"
select select "service"
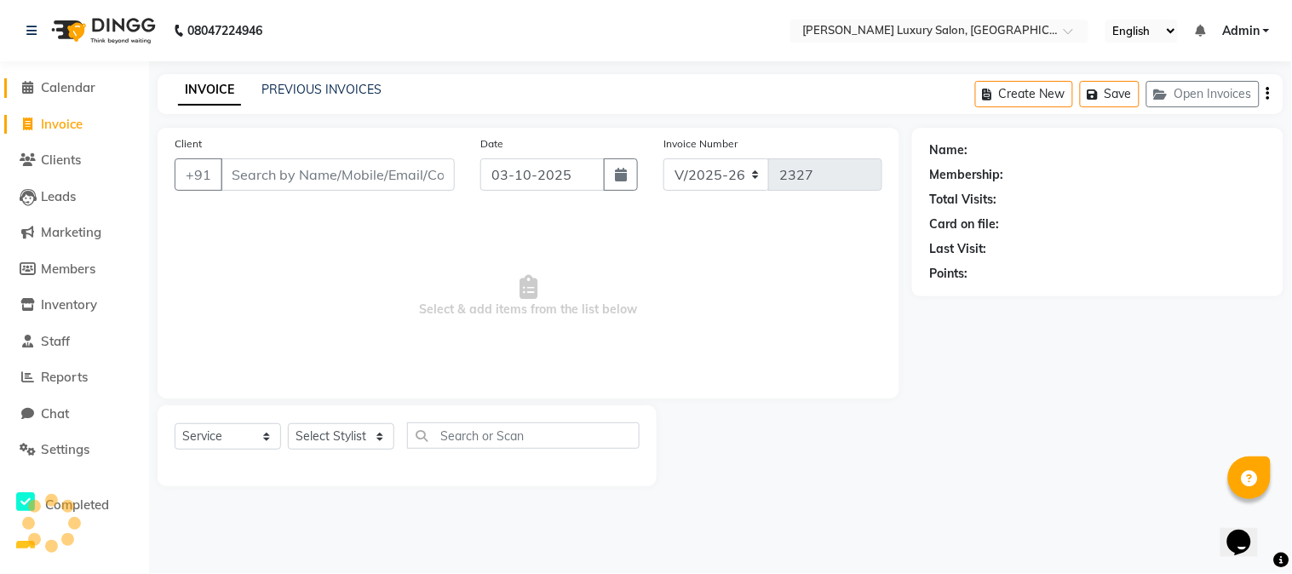
click at [72, 96] on link "Calendar" at bounding box center [74, 88] width 141 height 20
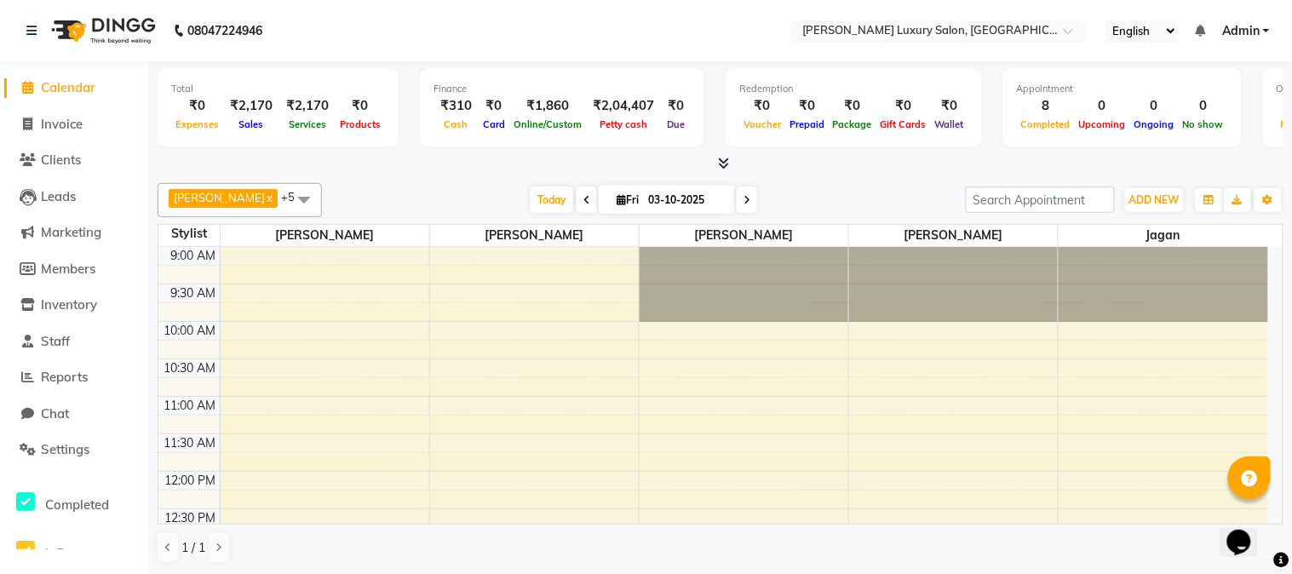
scroll to position [743, 0]
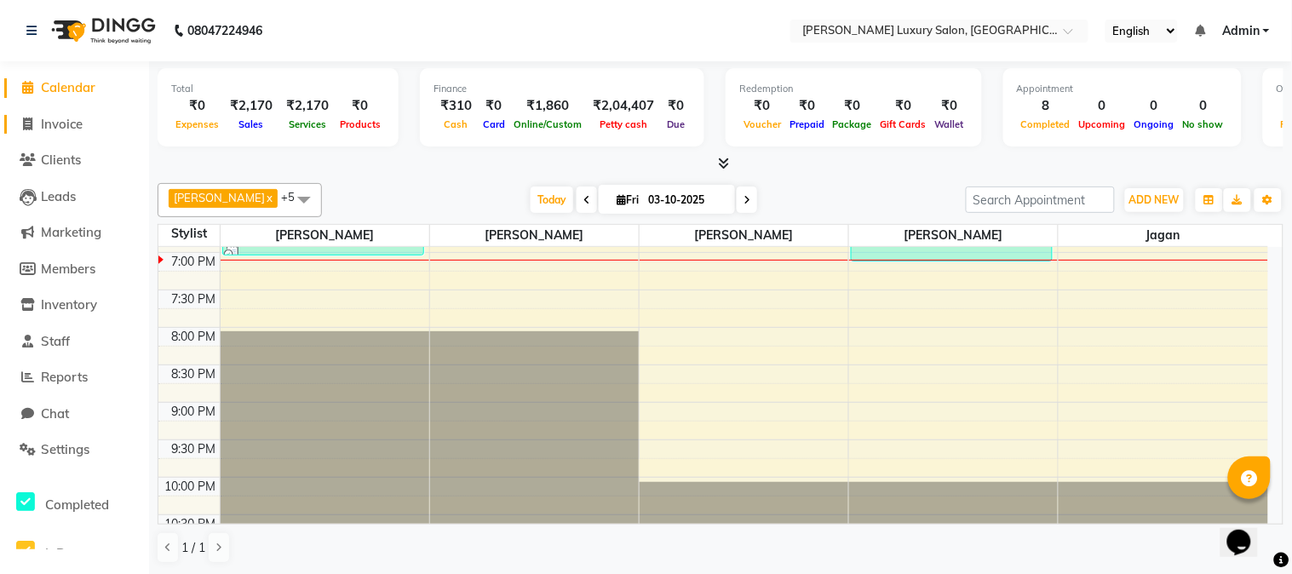
click at [72, 128] on span "Invoice" at bounding box center [62, 124] width 42 height 16
select select "7752"
select select "service"
